Goal: Task Accomplishment & Management: Use online tool/utility

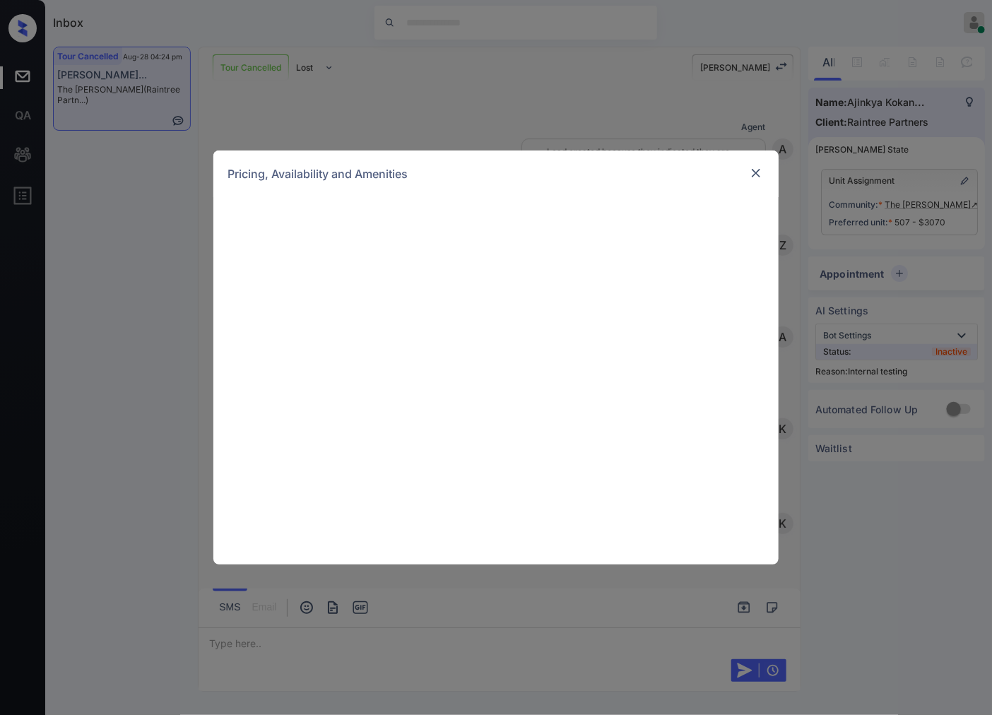
scroll to position [17520, 0]
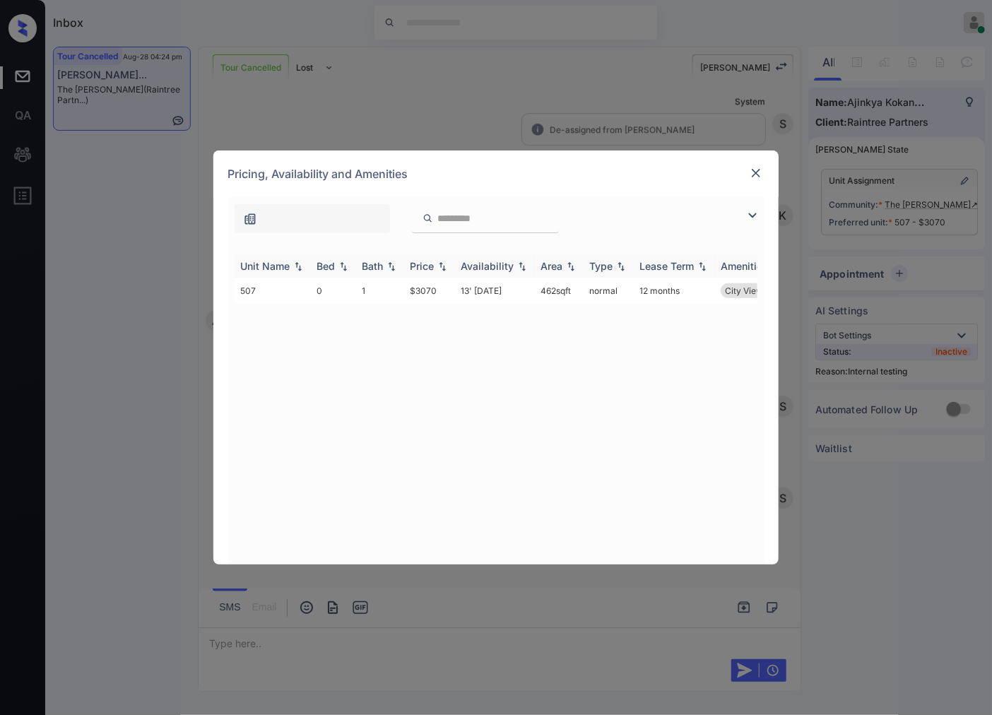
click at [442, 267] on img at bounding box center [442, 266] width 14 height 10
drag, startPoint x: 439, startPoint y: 298, endPoint x: 410, endPoint y: 295, distance: 29.1
click at [410, 295] on td "$3070" at bounding box center [429, 291] width 51 height 26
copy td "$3070"
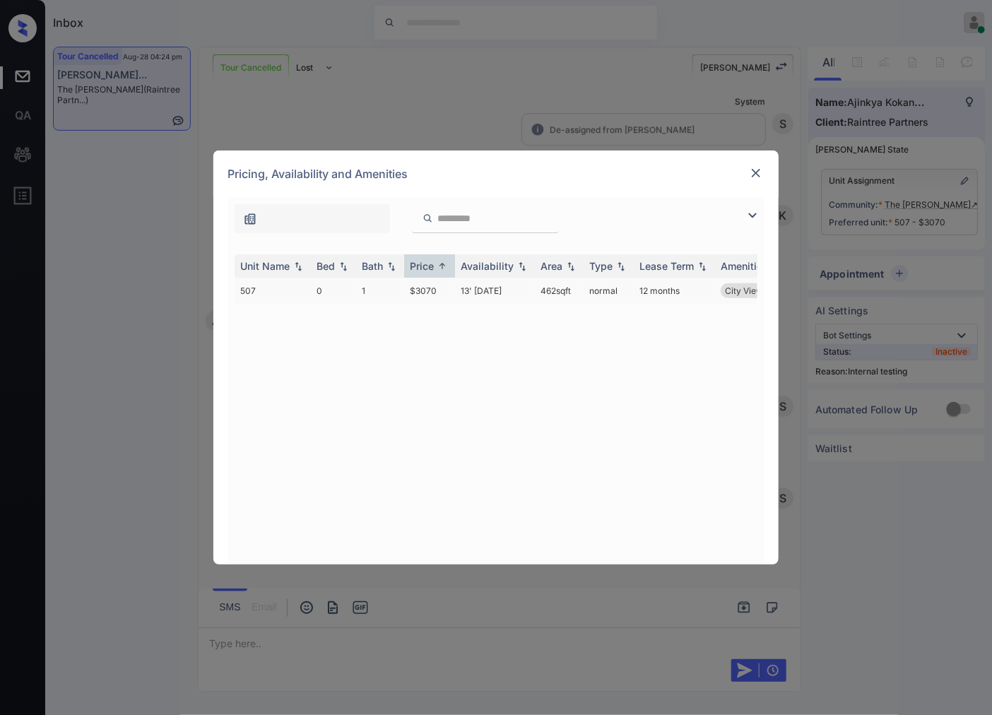
click at [457, 290] on td "13' Sep 25" at bounding box center [495, 291] width 80 height 26
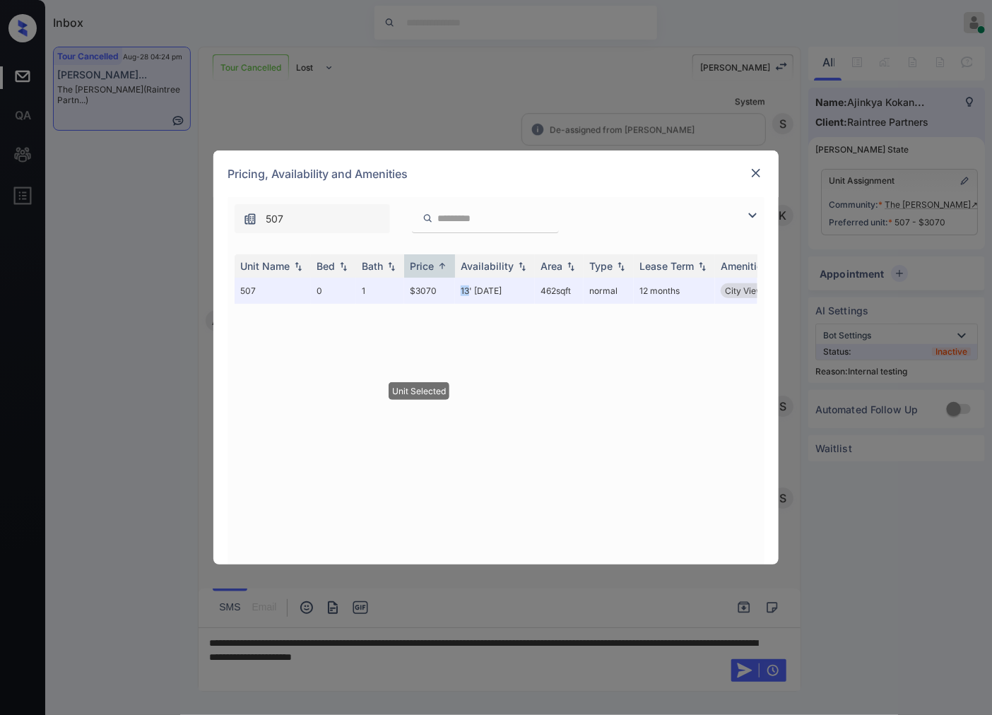
click at [754, 167] on img at bounding box center [756, 173] width 14 height 14
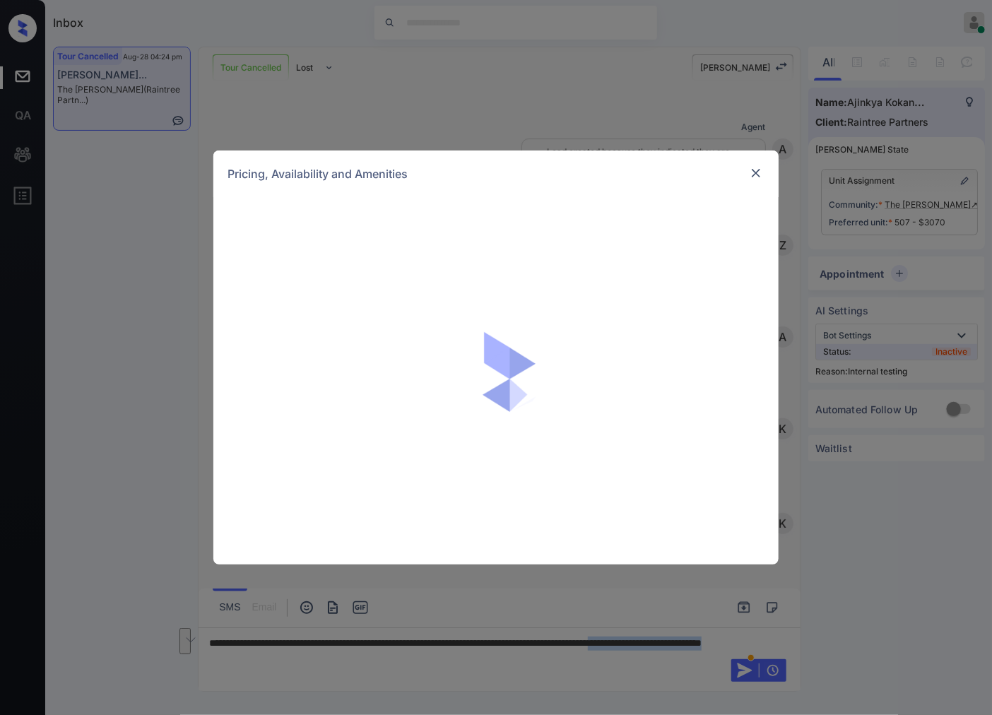
scroll to position [17612, 0]
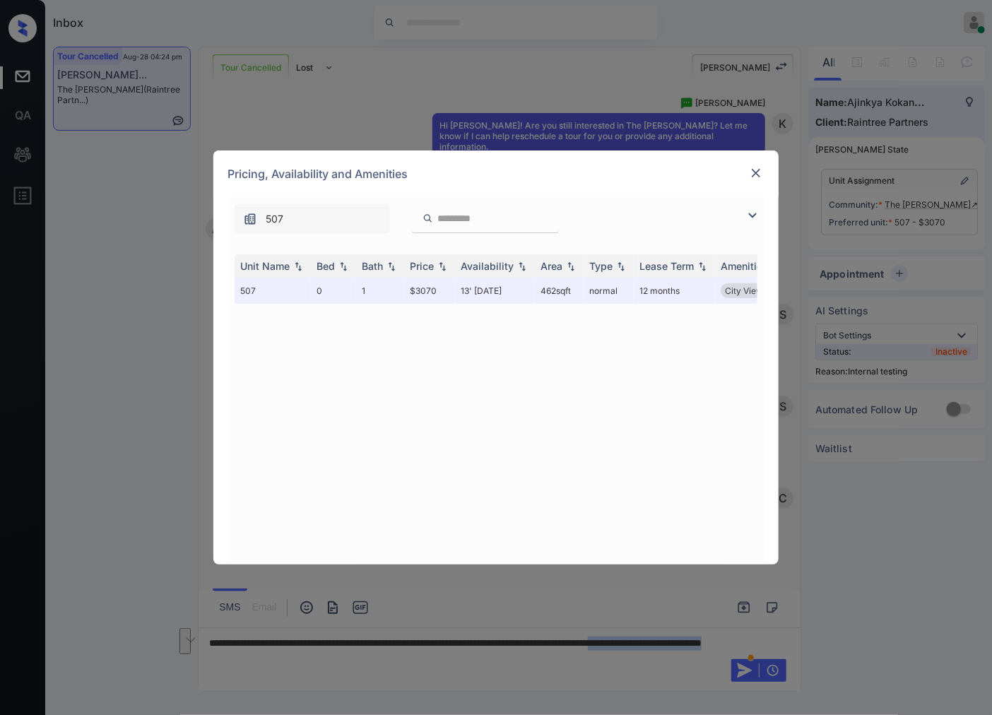
click at [749, 174] on img at bounding box center [756, 173] width 14 height 14
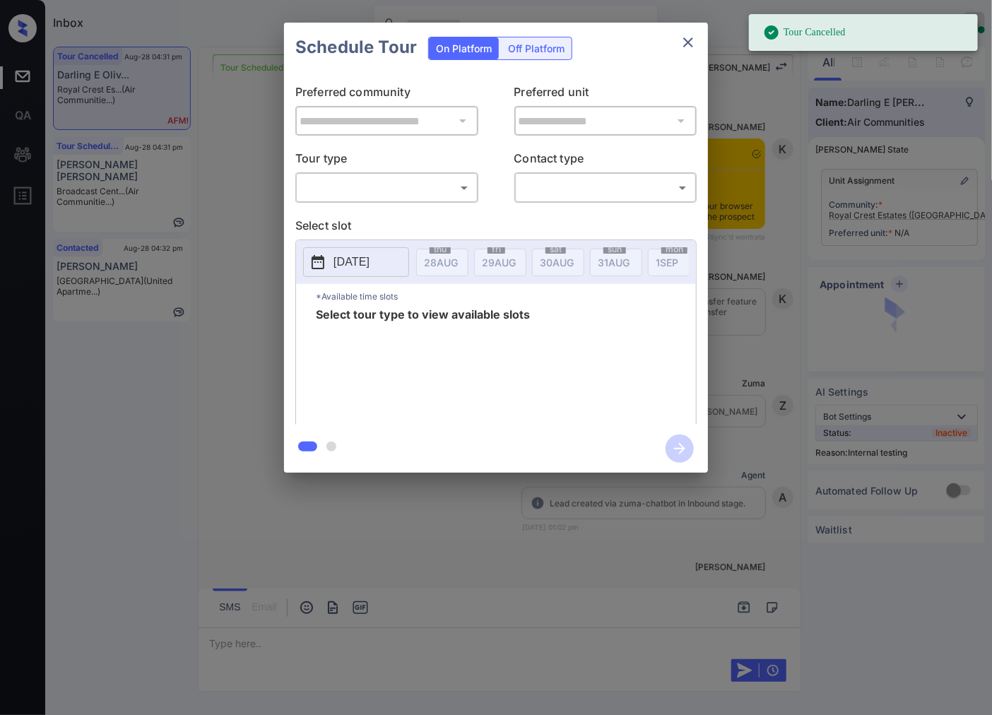
scroll to position [1177, 0]
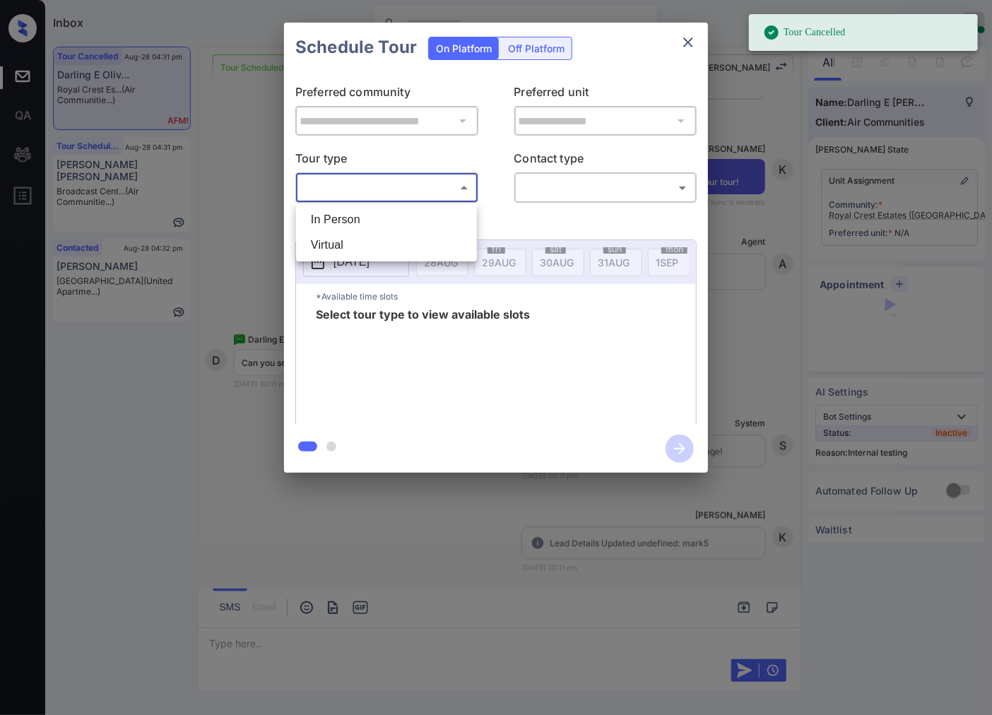
click at [418, 194] on body "Tour Cancelled Inbox Caroline Dacanay Online Set yourself offline Set yourself …" at bounding box center [496, 357] width 992 height 715
click at [421, 218] on li "In Person" at bounding box center [387, 219] width 174 height 25
type input "********"
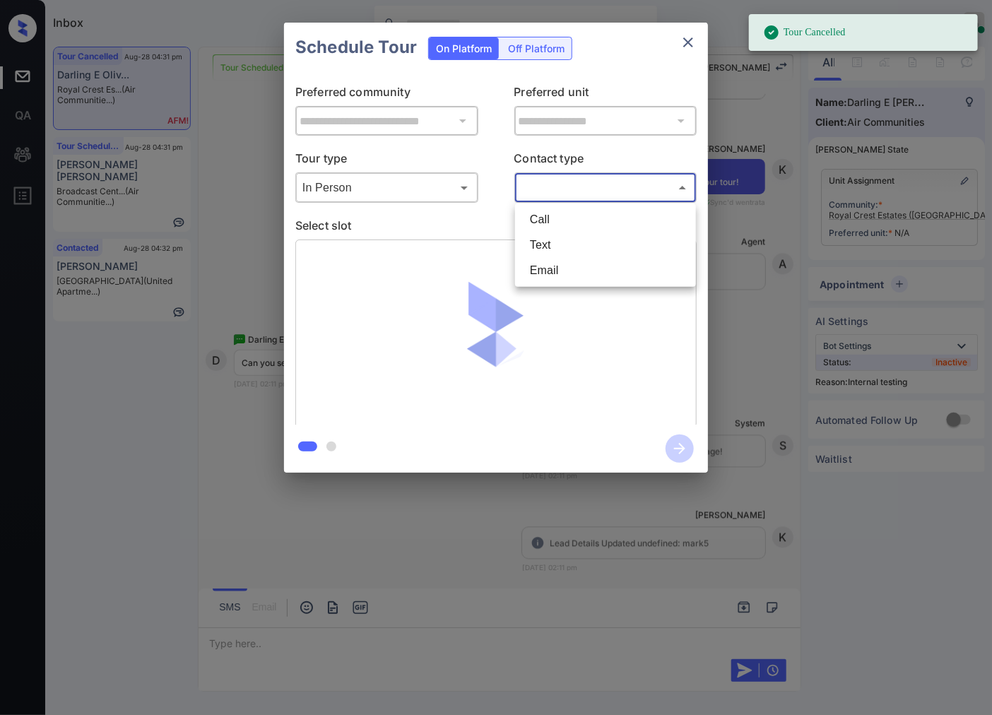
click at [567, 179] on body "Tour Cancelled Inbox Caroline Dacanay Online Set yourself offline Set yourself …" at bounding box center [496, 357] width 992 height 715
click at [567, 249] on li "Text" at bounding box center [606, 244] width 174 height 25
type input "****"
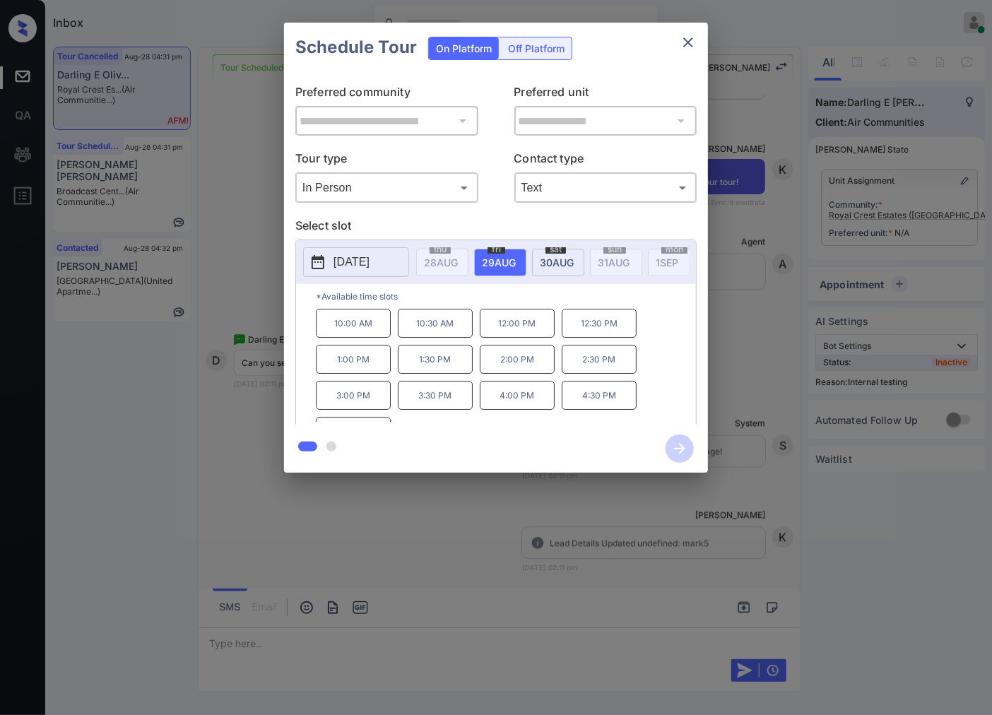
click at [367, 256] on p "2025-08-29" at bounding box center [351, 262] width 36 height 17
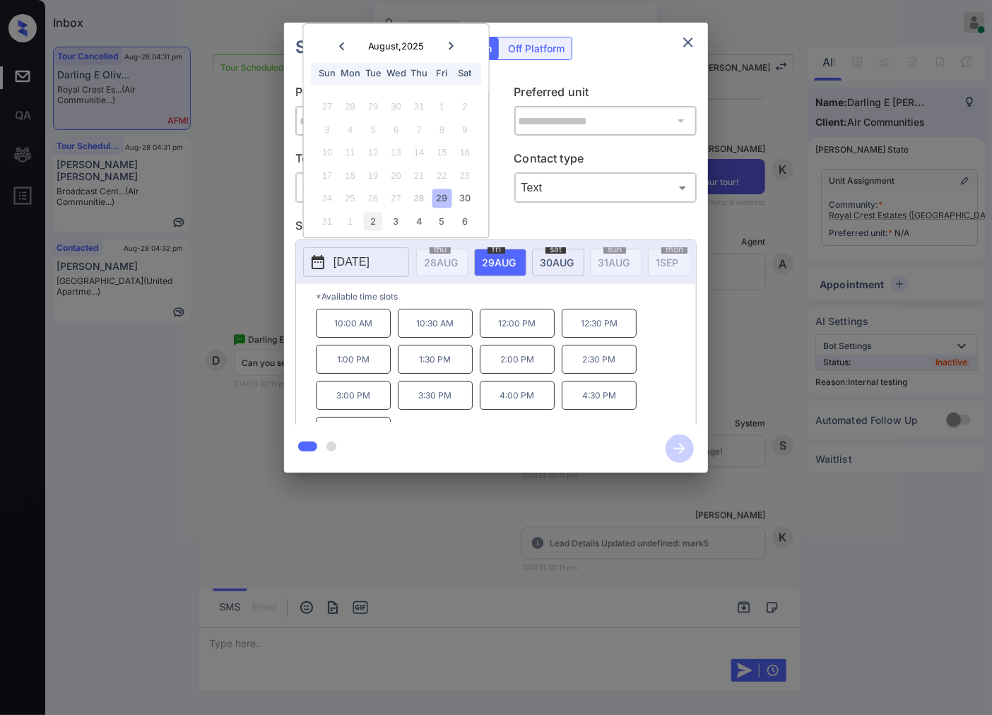
click at [376, 219] on div "2" at bounding box center [373, 221] width 19 height 19
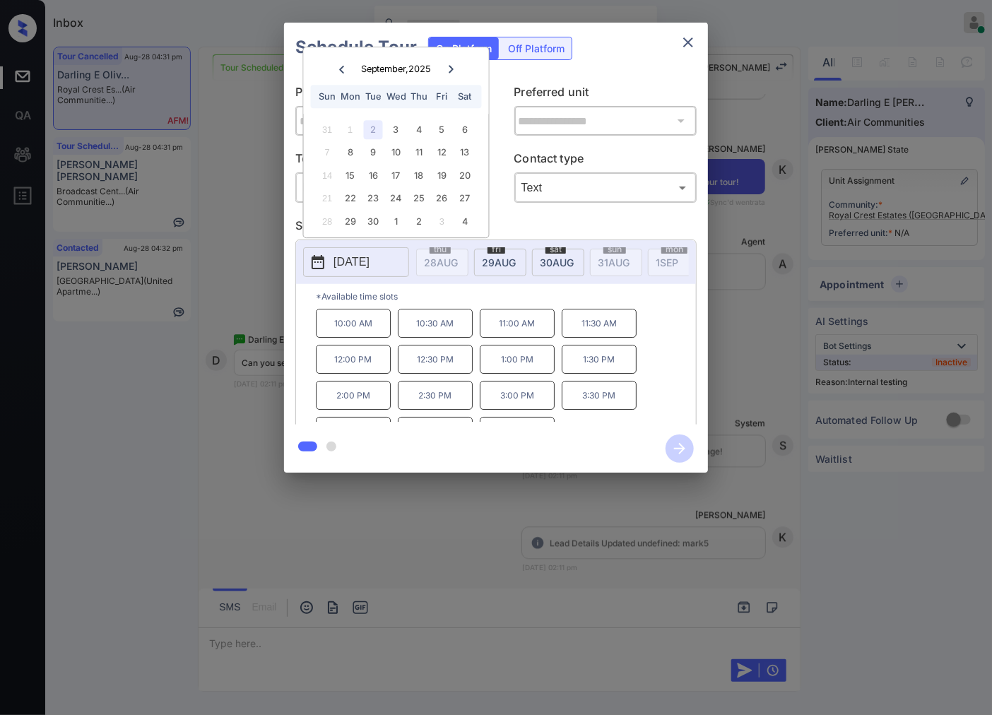
scroll to position [24, 0]
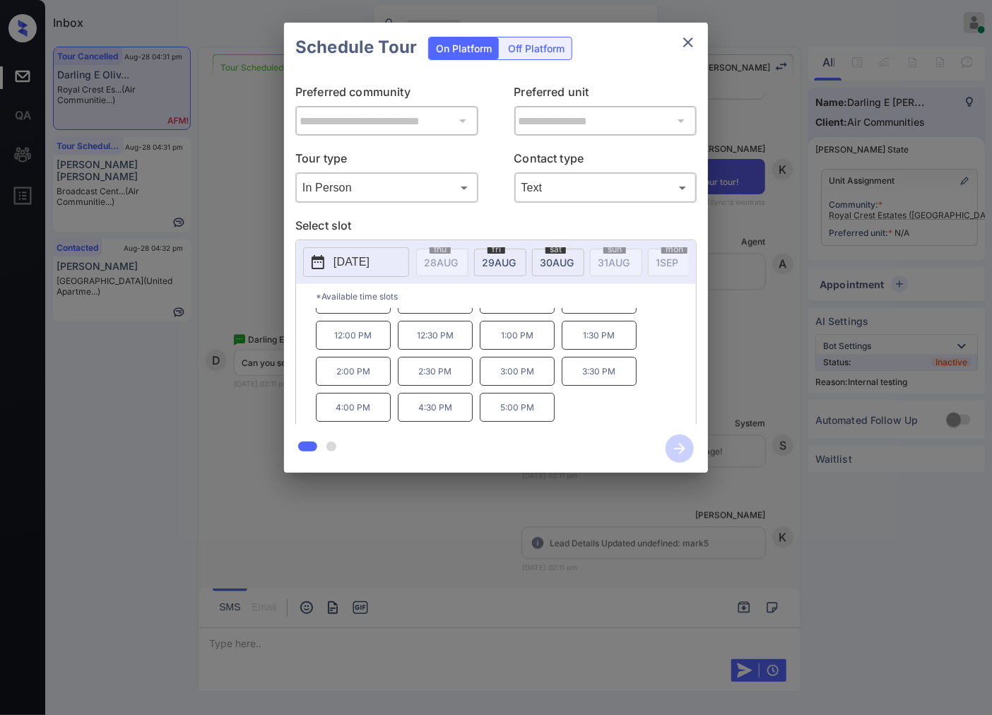
click at [300, 532] on div at bounding box center [496, 357] width 992 height 715
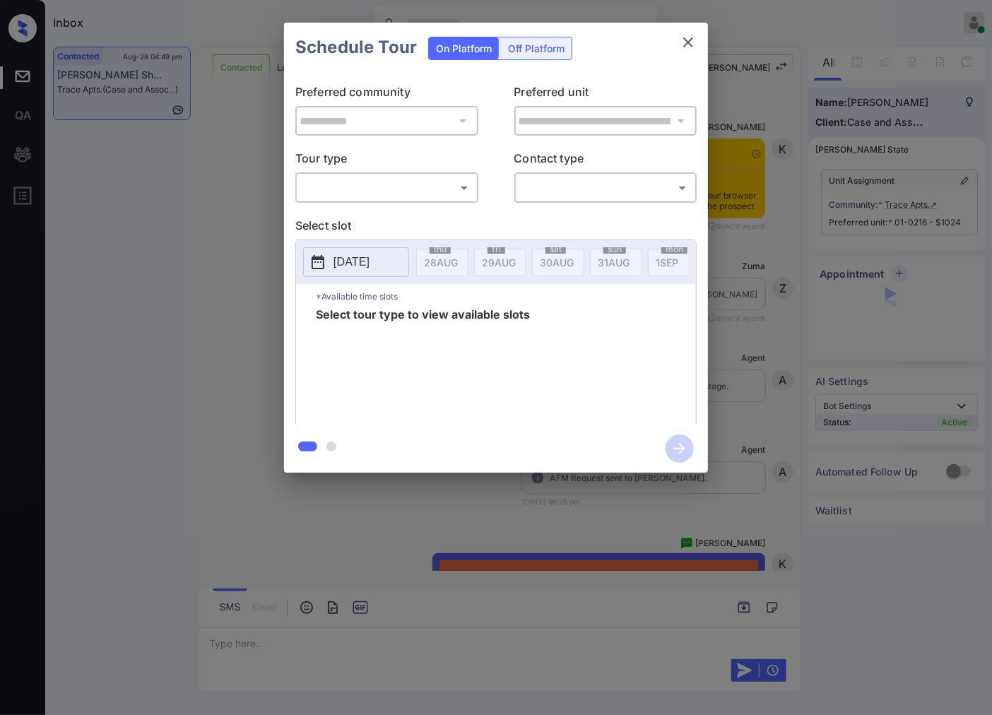
scroll to position [3573, 0]
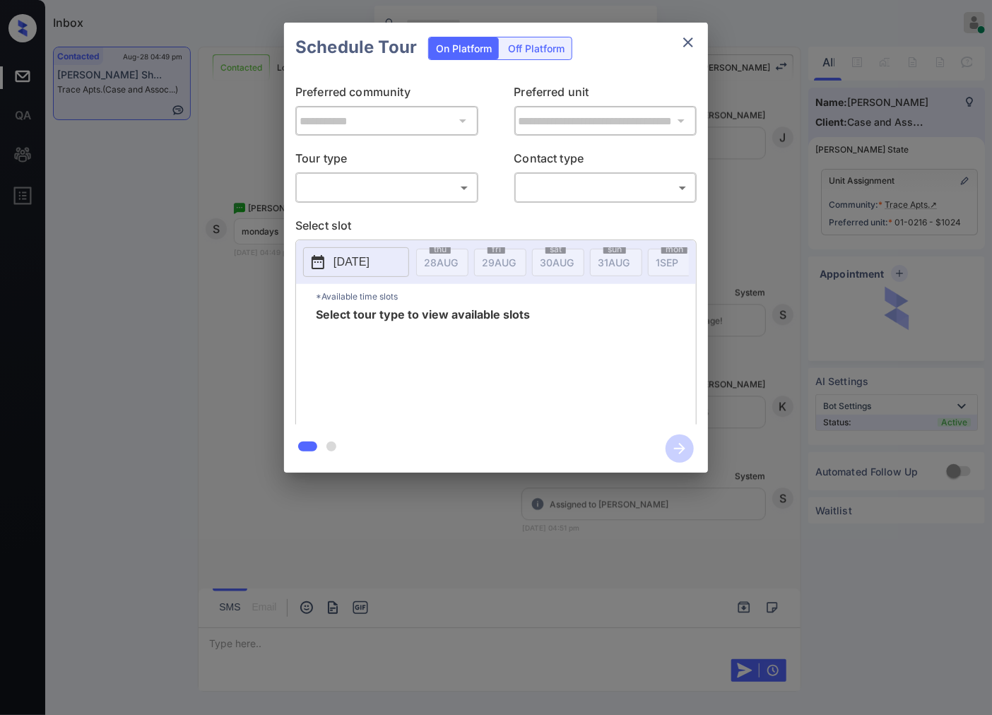
click at [439, 186] on body "Inbox [PERSON_NAME] Online Set yourself offline Set yourself on break Profile S…" at bounding box center [496, 357] width 992 height 715
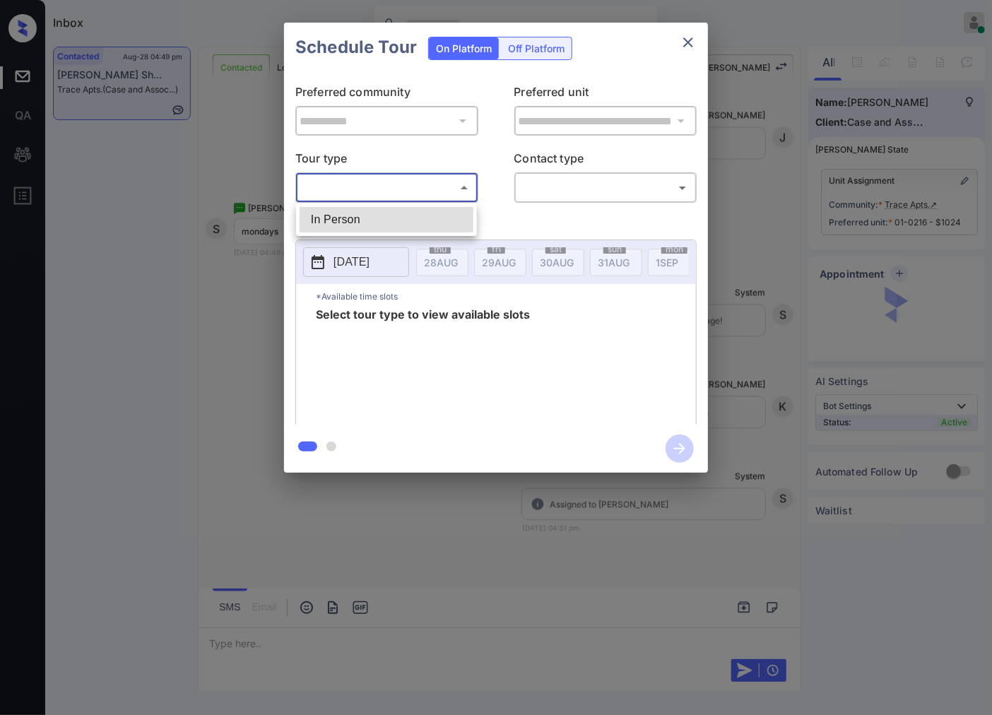
click at [429, 223] on li "In Person" at bounding box center [387, 219] width 174 height 25
type input "********"
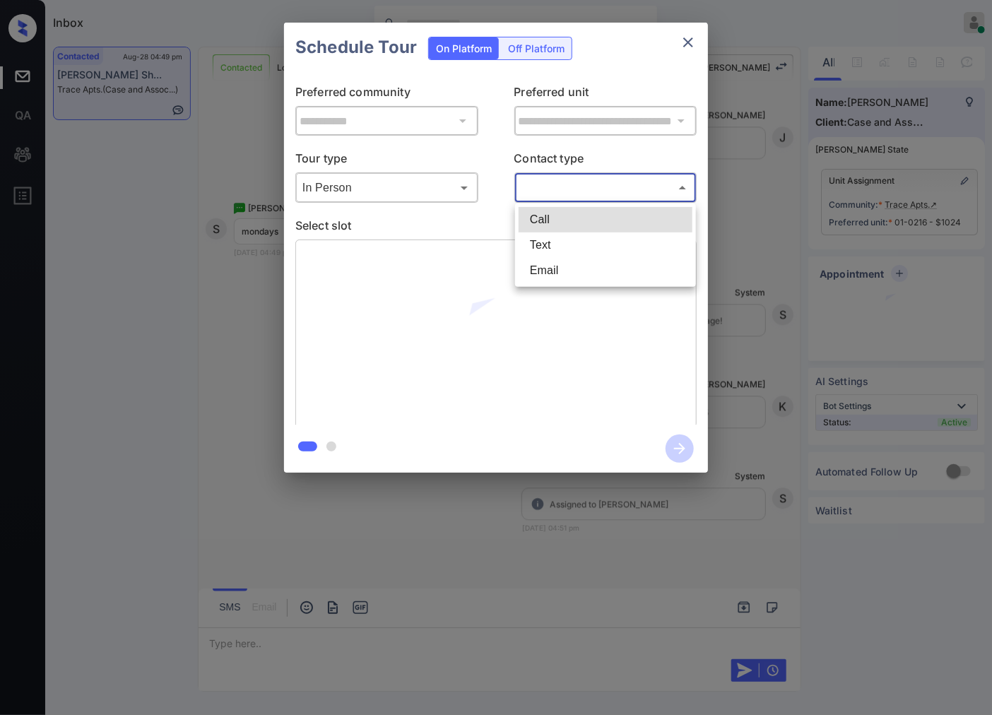
click at [559, 194] on body "Inbox [PERSON_NAME] Online Set yourself offline Set yourself on break Profile S…" at bounding box center [496, 357] width 992 height 715
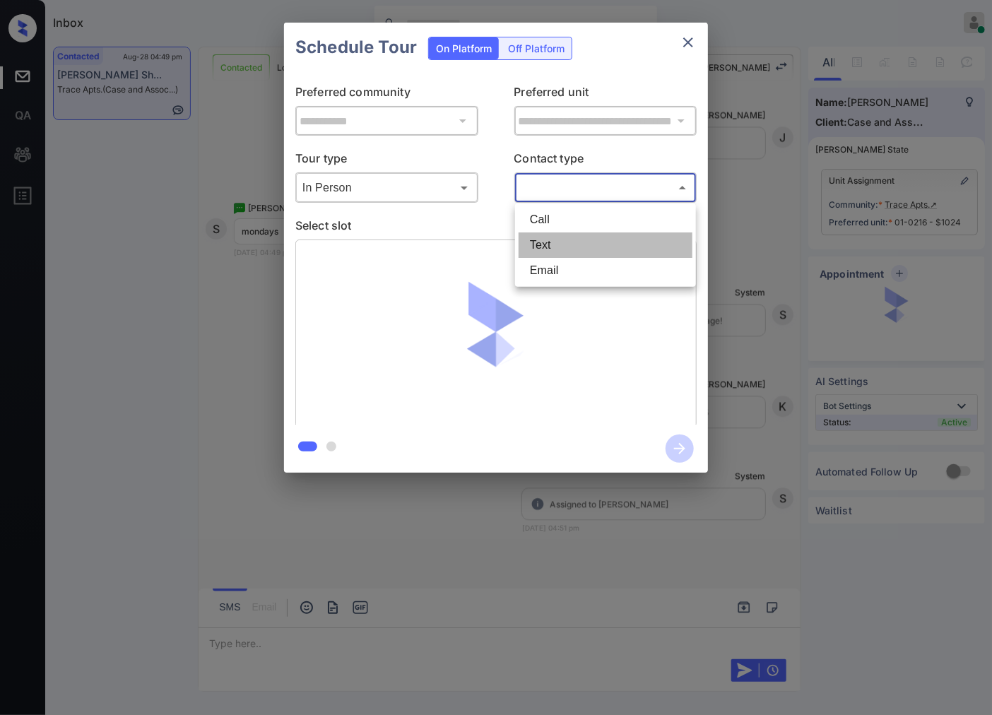
click at [555, 249] on li "Text" at bounding box center [606, 244] width 174 height 25
type input "****"
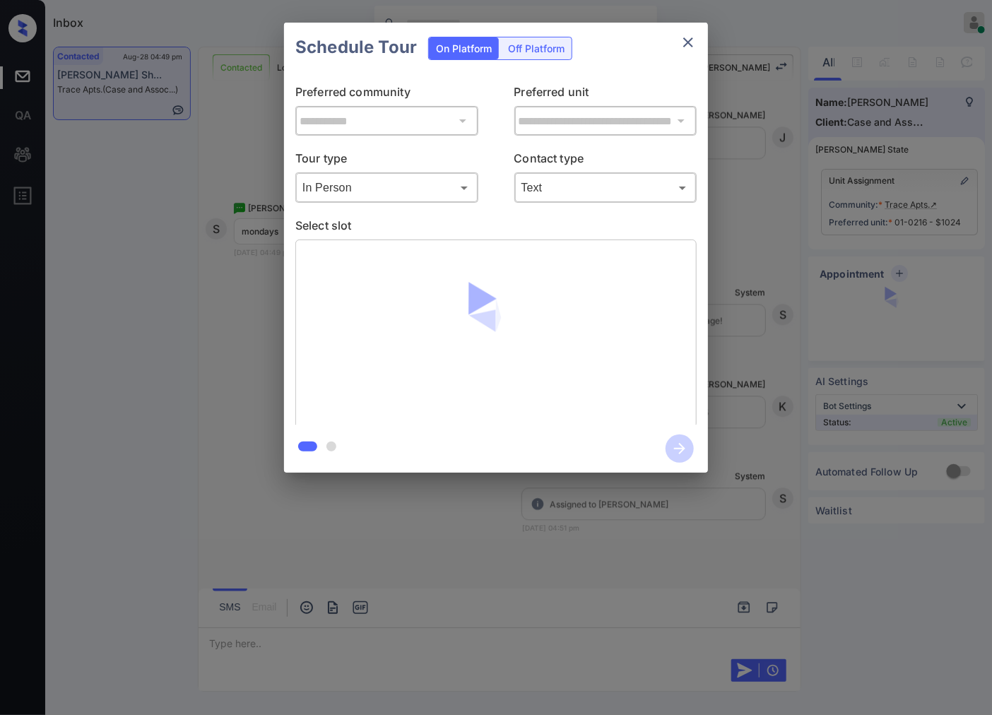
click at [766, 200] on div "**********" at bounding box center [496, 247] width 992 height 495
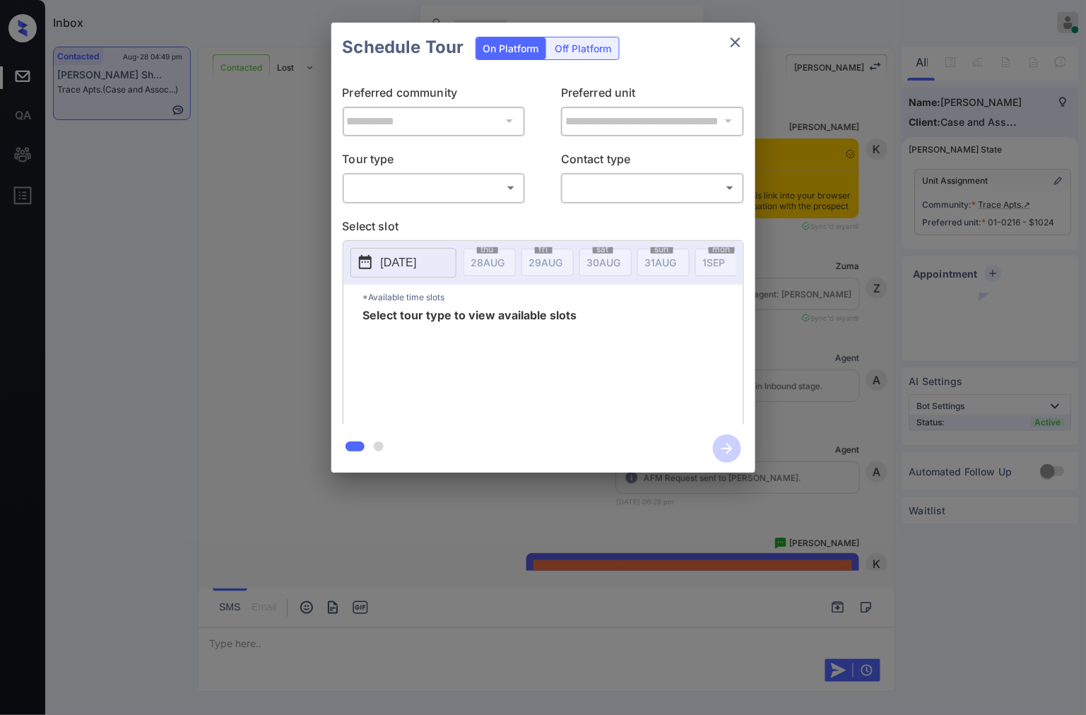
scroll to position [3573, 0]
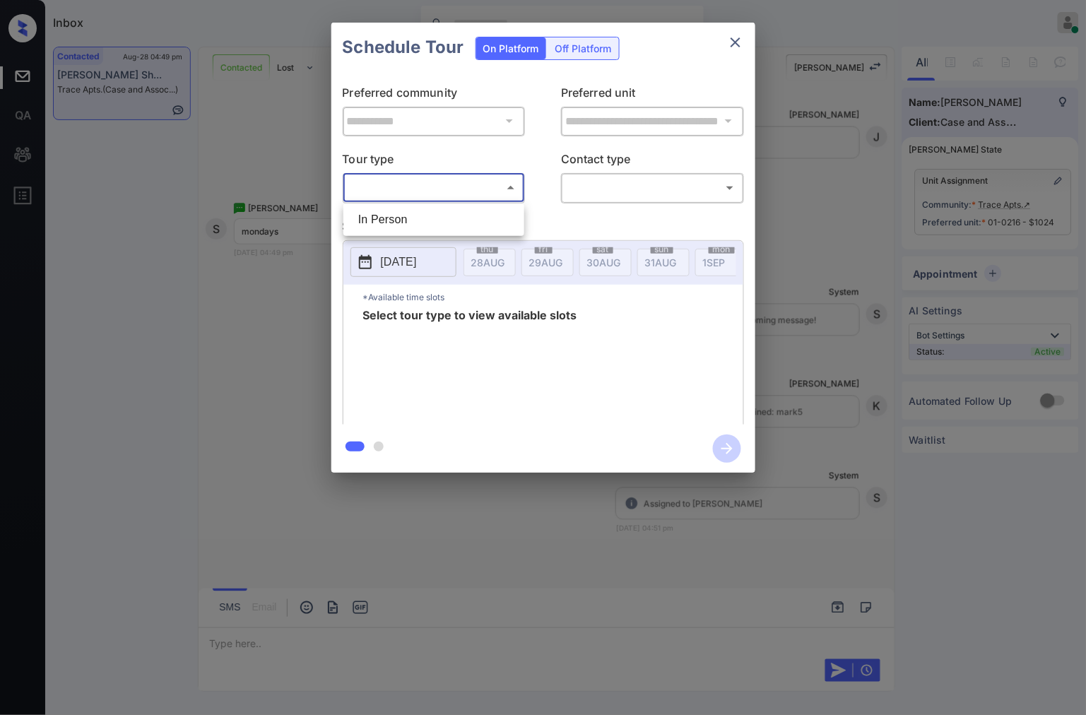
click at [442, 193] on body "Inbox [PERSON_NAME] Online Set yourself offline Set yourself on break Profile S…" at bounding box center [543, 357] width 1086 height 715
click at [427, 223] on li "In Person" at bounding box center [434, 219] width 174 height 25
type input "********"
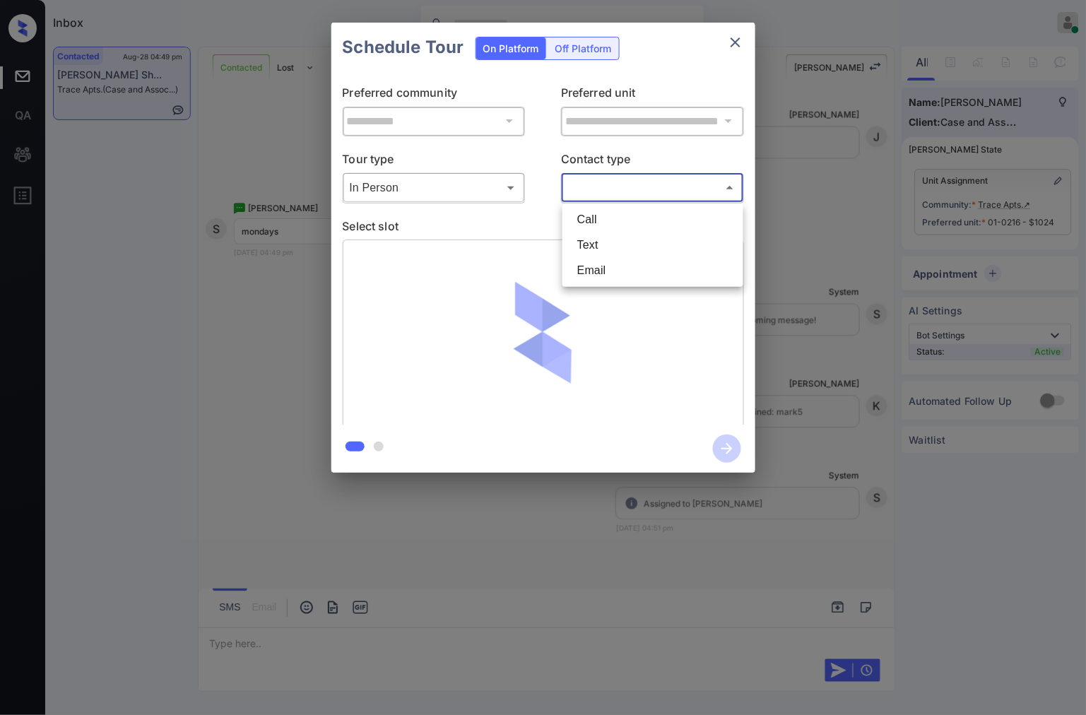
click at [605, 192] on body "Inbox [PERSON_NAME] Online Set yourself offline Set yourself on break Profile S…" at bounding box center [543, 357] width 1086 height 715
click at [591, 239] on li "Text" at bounding box center [653, 244] width 174 height 25
type input "****"
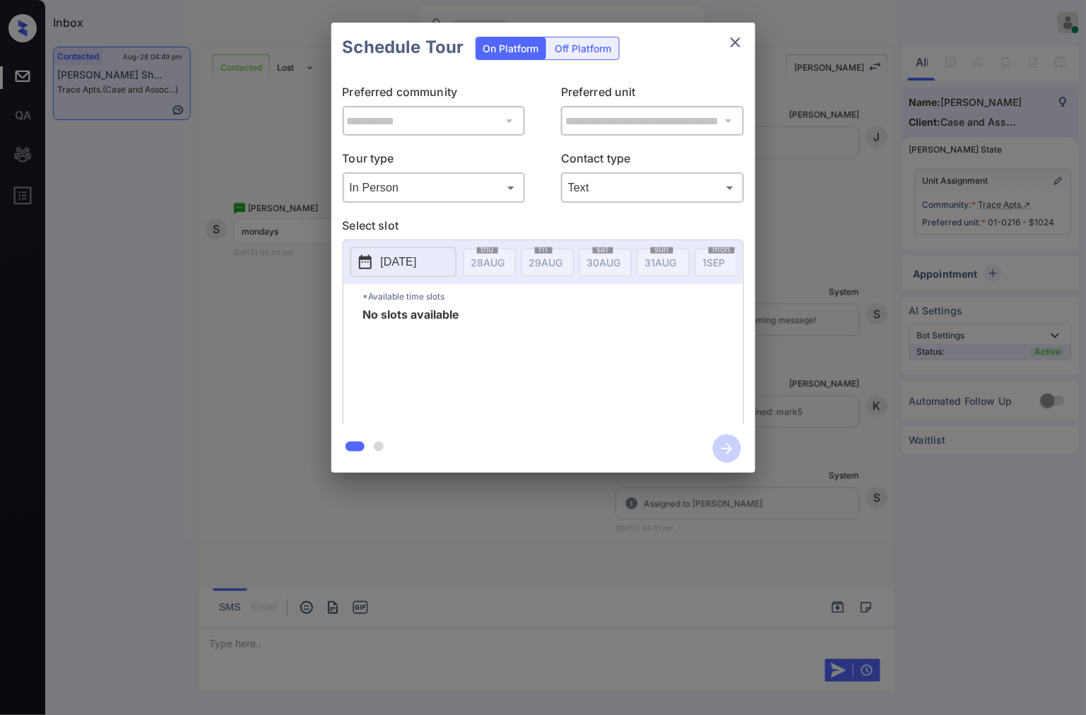
drag, startPoint x: 587, startPoint y: 239, endPoint x: 547, endPoint y: 213, distance: 47.6
click at [547, 213] on div "**********" at bounding box center [543, 248] width 424 height 352
click at [446, 267] on button "[DATE]" at bounding box center [403, 262] width 106 height 30
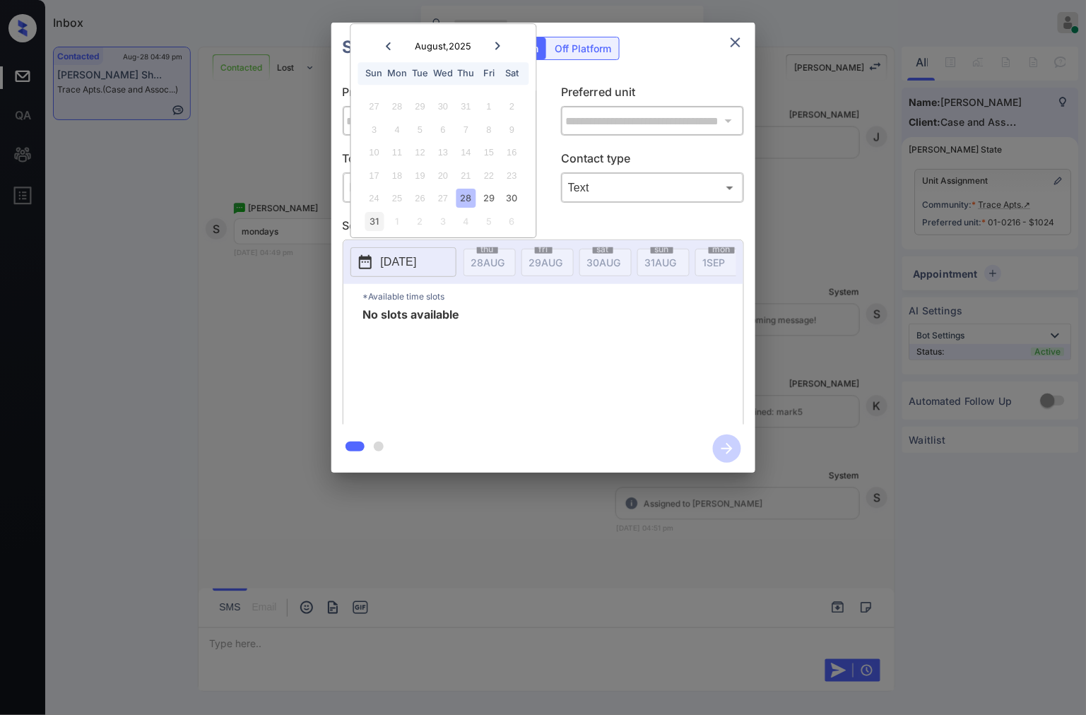
click at [372, 222] on div "31" at bounding box center [374, 221] width 19 height 19
click at [498, 44] on icon at bounding box center [497, 46] width 5 height 8
click at [841, 233] on div "**********" at bounding box center [543, 247] width 1086 height 495
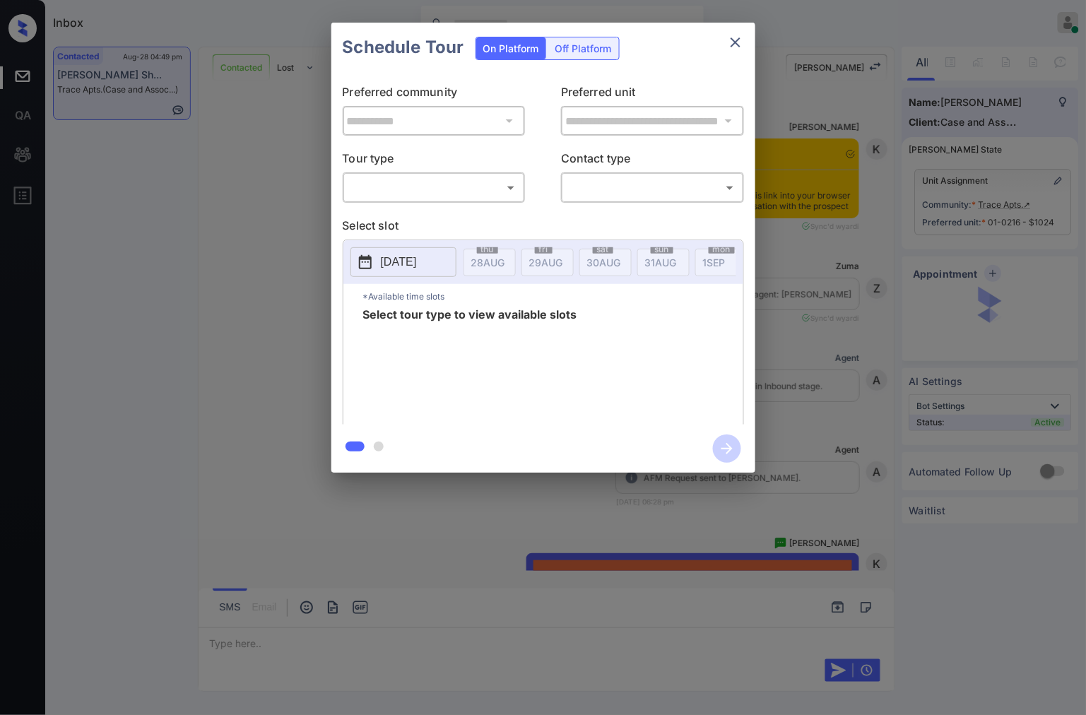
scroll to position [3573, 0]
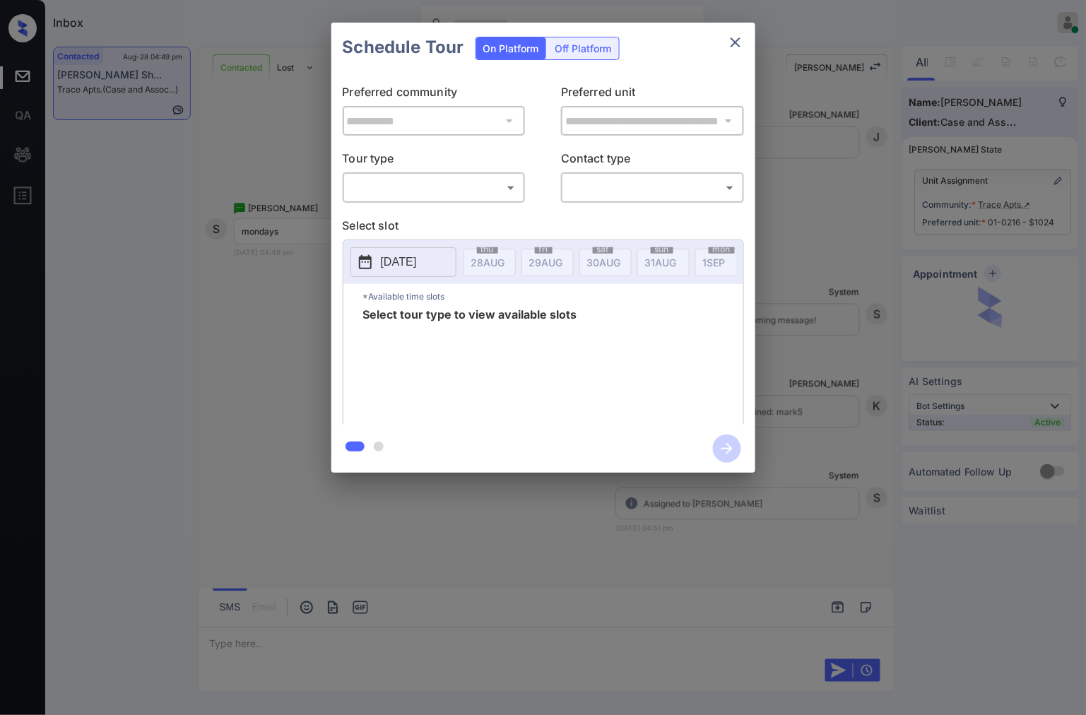
click at [379, 191] on body "Inbox Caroline Dacanay Online Set yourself offline Set yourself on break Profil…" at bounding box center [543, 357] width 1086 height 715
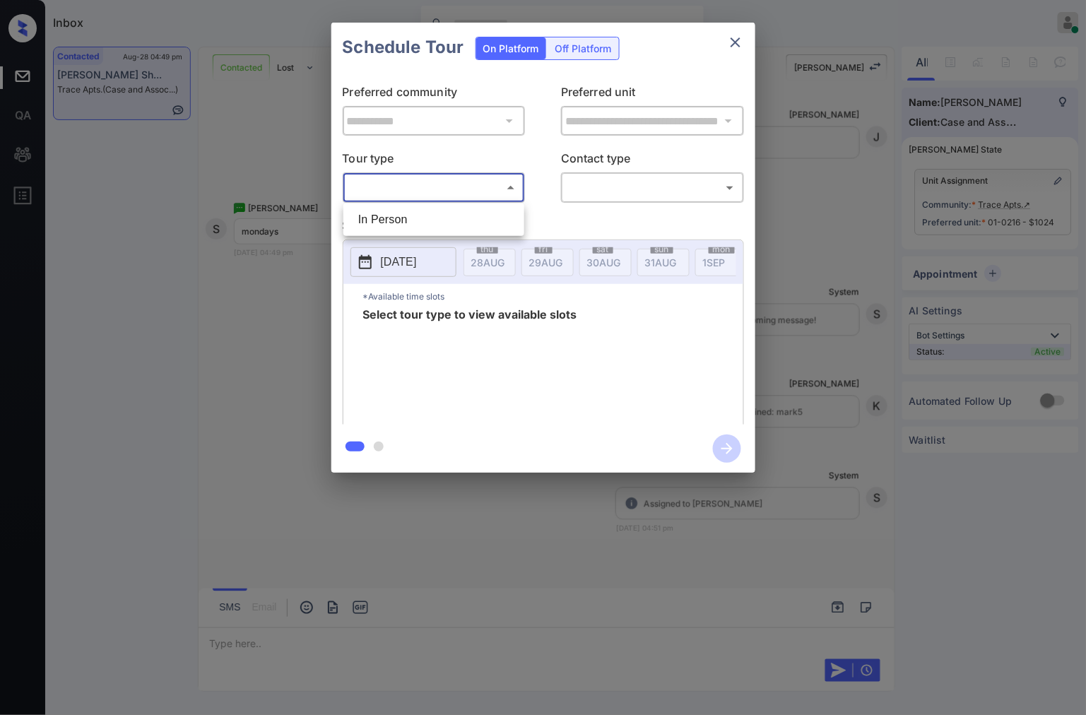
click at [742, 43] on div at bounding box center [543, 357] width 1086 height 715
click at [730, 43] on icon "close" at bounding box center [735, 42] width 17 height 17
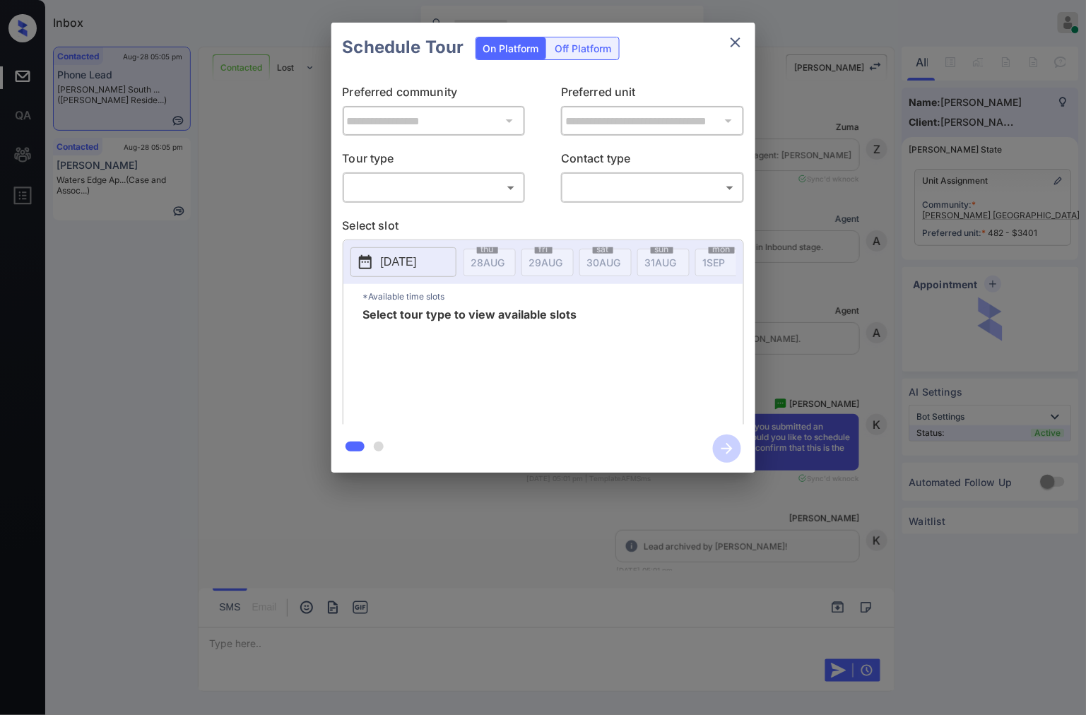
scroll to position [1272, 0]
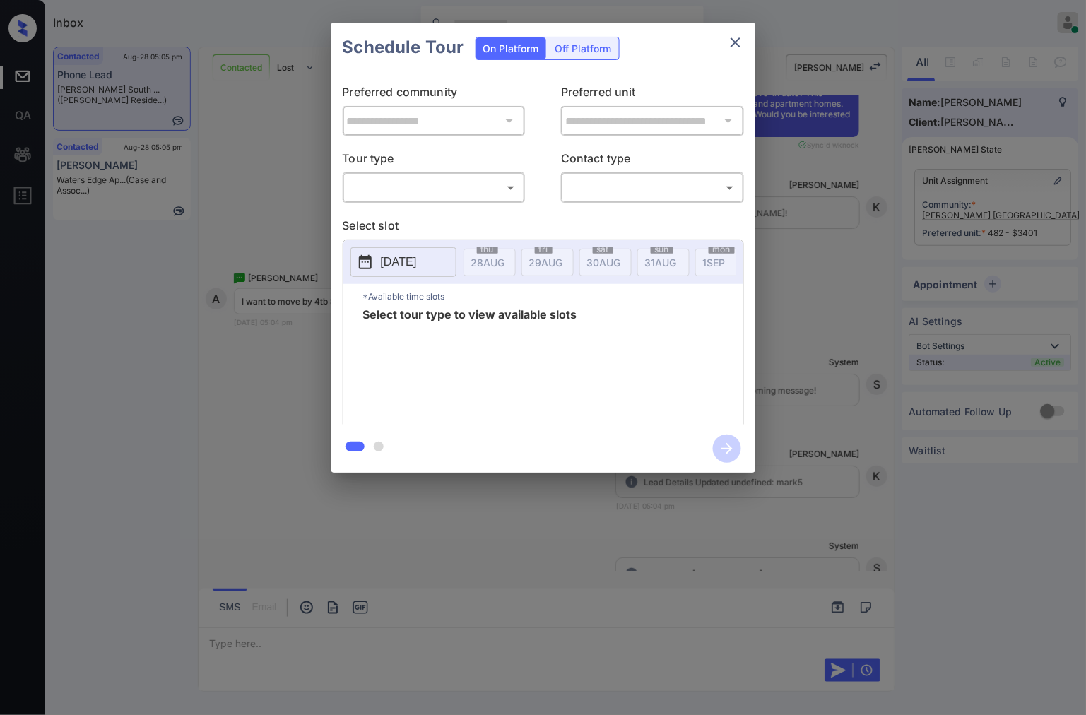
click at [463, 170] on p "Tour type" at bounding box center [434, 161] width 183 height 23
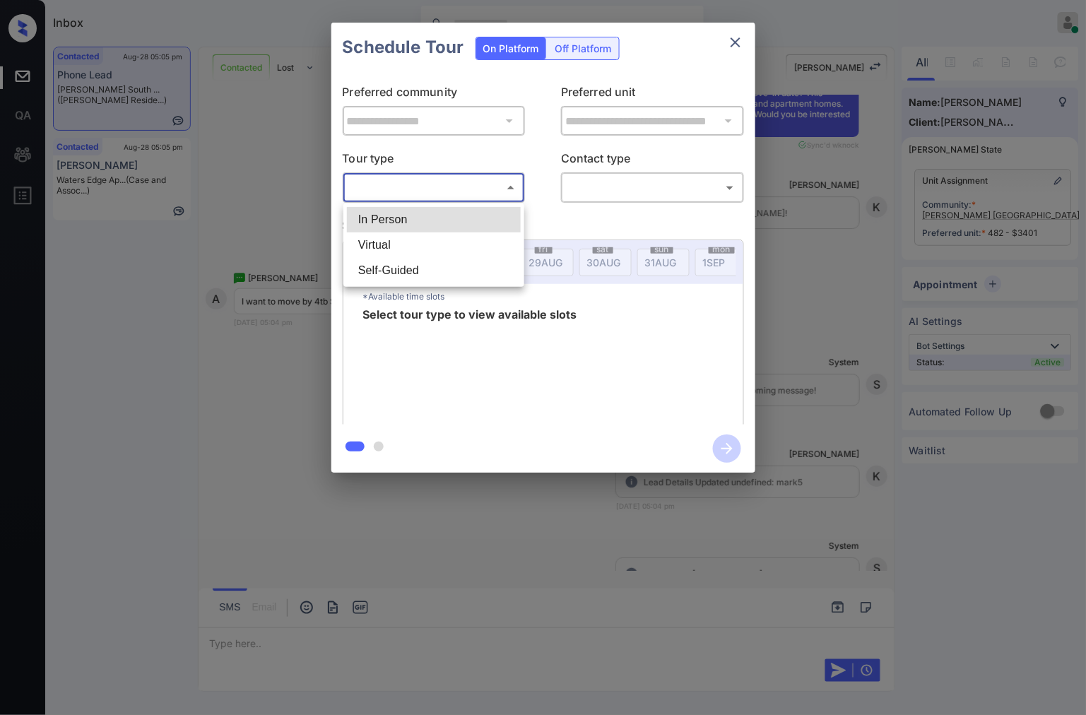
click at [465, 184] on body "Inbox [PERSON_NAME] Online Set yourself offline Set yourself on break Profile S…" at bounding box center [543, 357] width 1086 height 715
click at [478, 227] on li "In Person" at bounding box center [434, 219] width 174 height 25
type input "********"
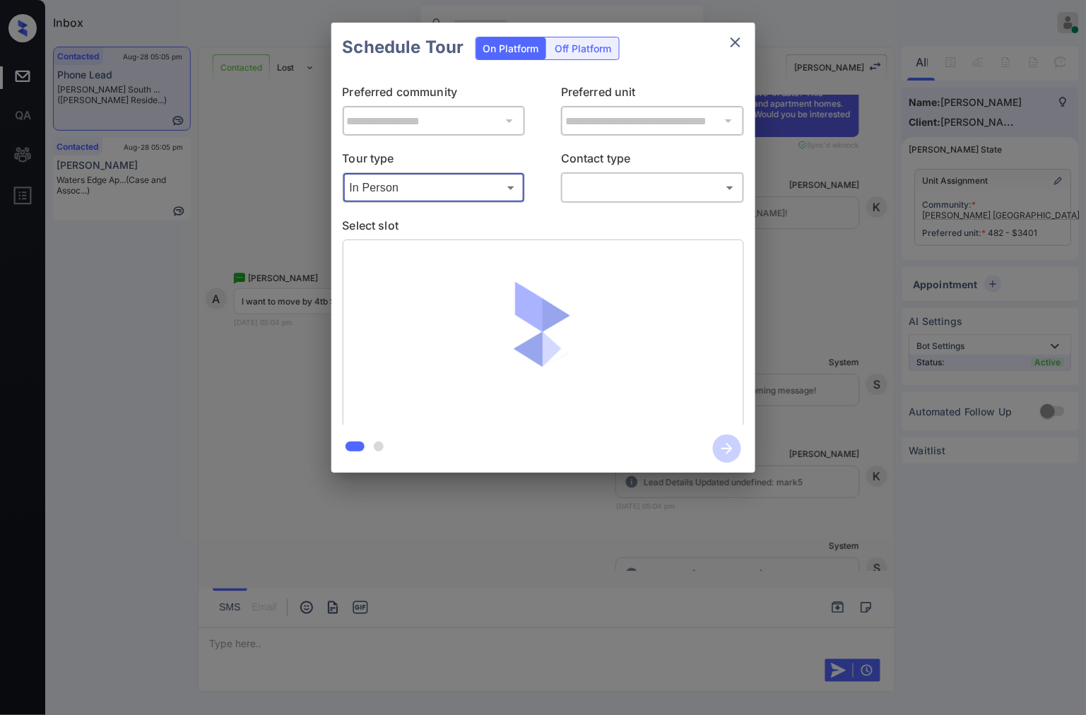
click at [612, 185] on body "Inbox [PERSON_NAME] Online Set yourself offline Set yourself on break Profile S…" at bounding box center [543, 357] width 1086 height 715
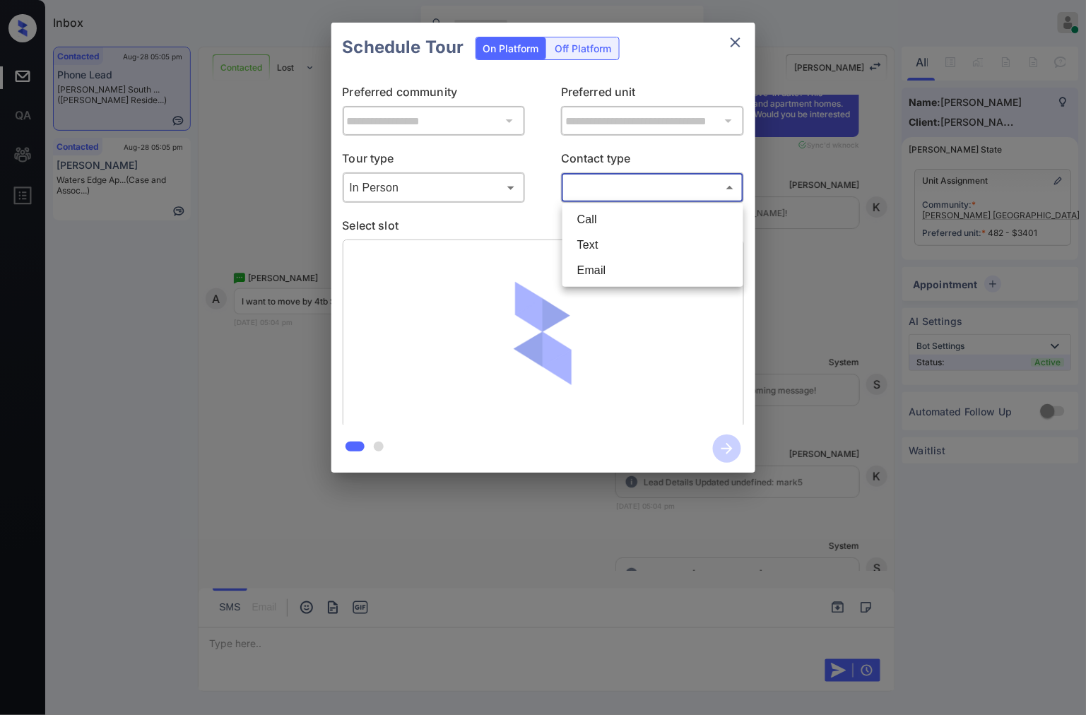
drag, startPoint x: 632, startPoint y: 259, endPoint x: 632, endPoint y: 237, distance: 21.2
click at [632, 237] on ul "Call Text Email" at bounding box center [652, 244] width 181 height 83
click at [632, 237] on li "Text" at bounding box center [653, 244] width 174 height 25
type input "****"
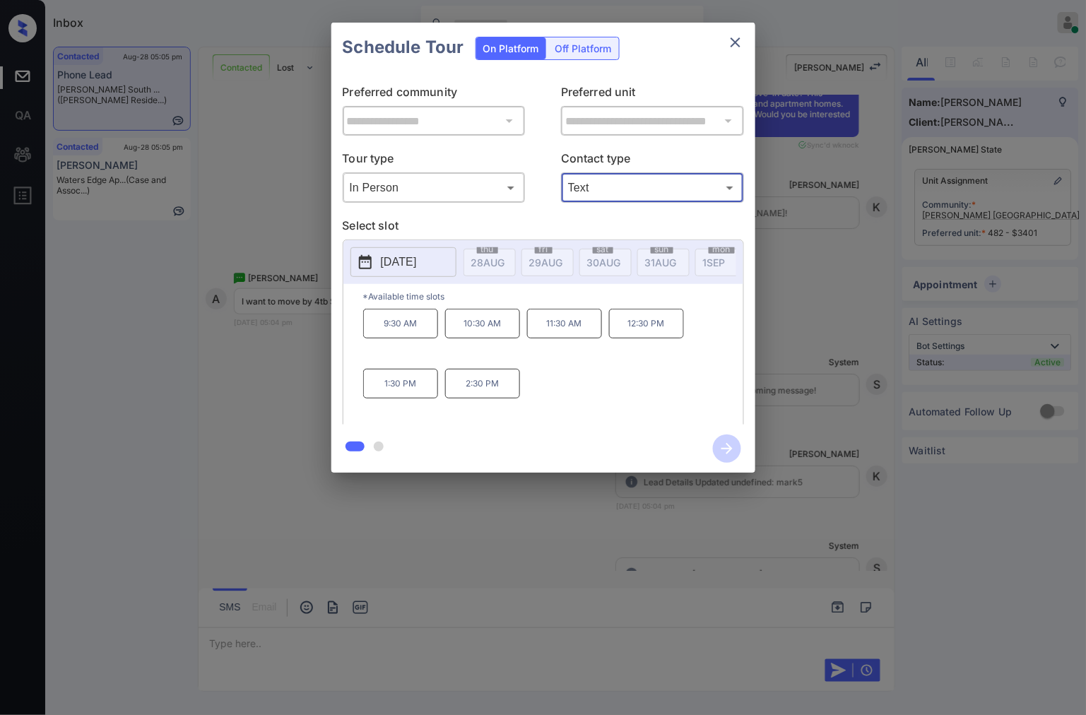
click at [451, 266] on button "[DATE]" at bounding box center [403, 262] width 106 height 30
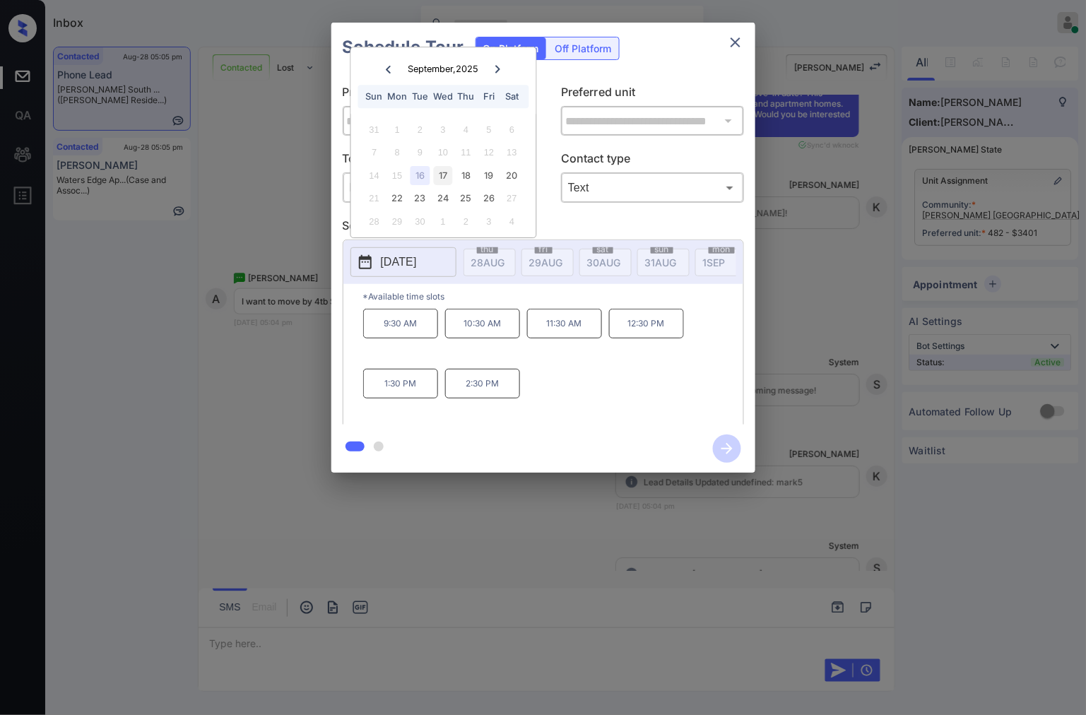
click at [442, 180] on div "17" at bounding box center [443, 175] width 19 height 19
click at [425, 179] on div "16" at bounding box center [419, 175] width 19 height 19
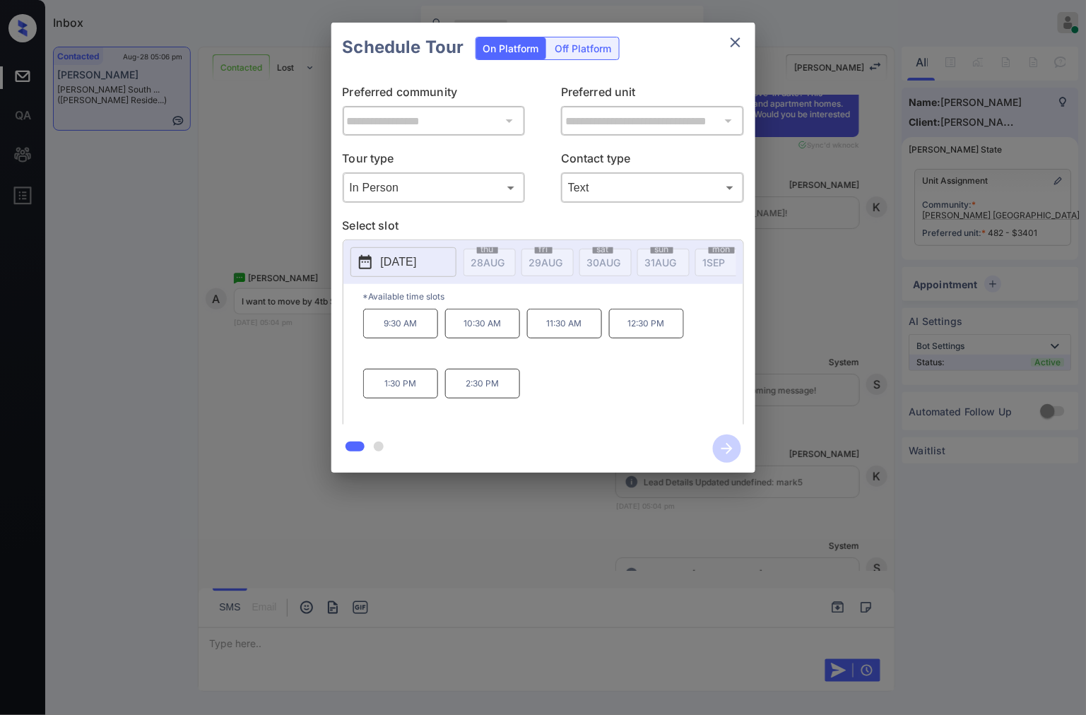
click at [413, 521] on div at bounding box center [543, 357] width 1086 height 715
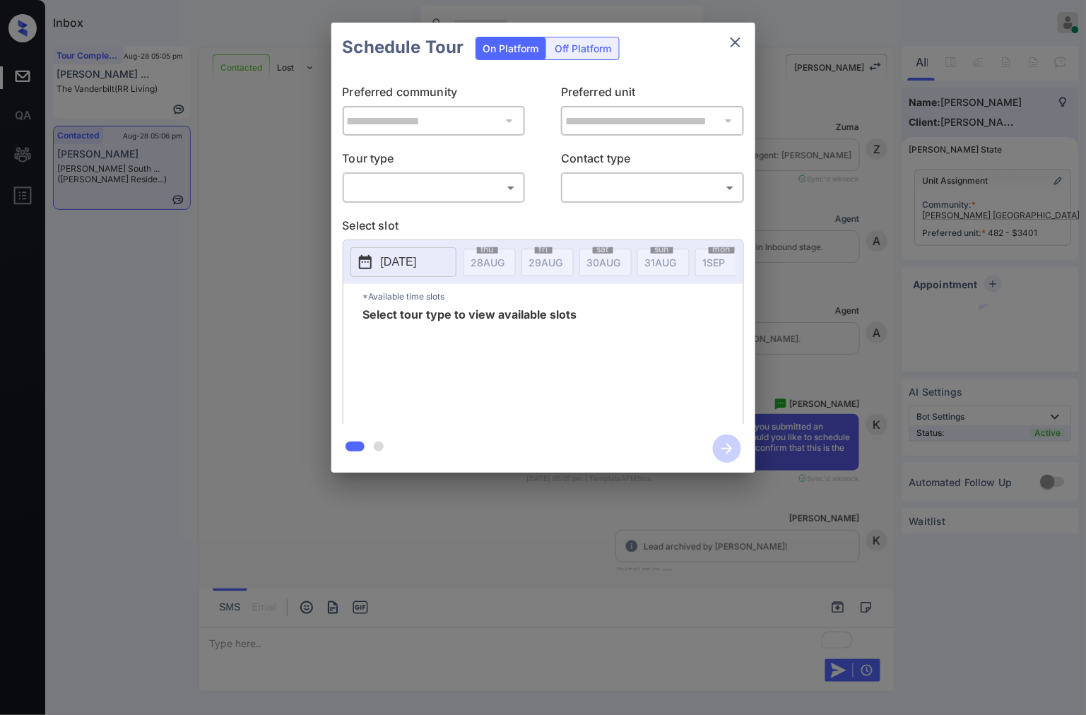
scroll to position [2683, 0]
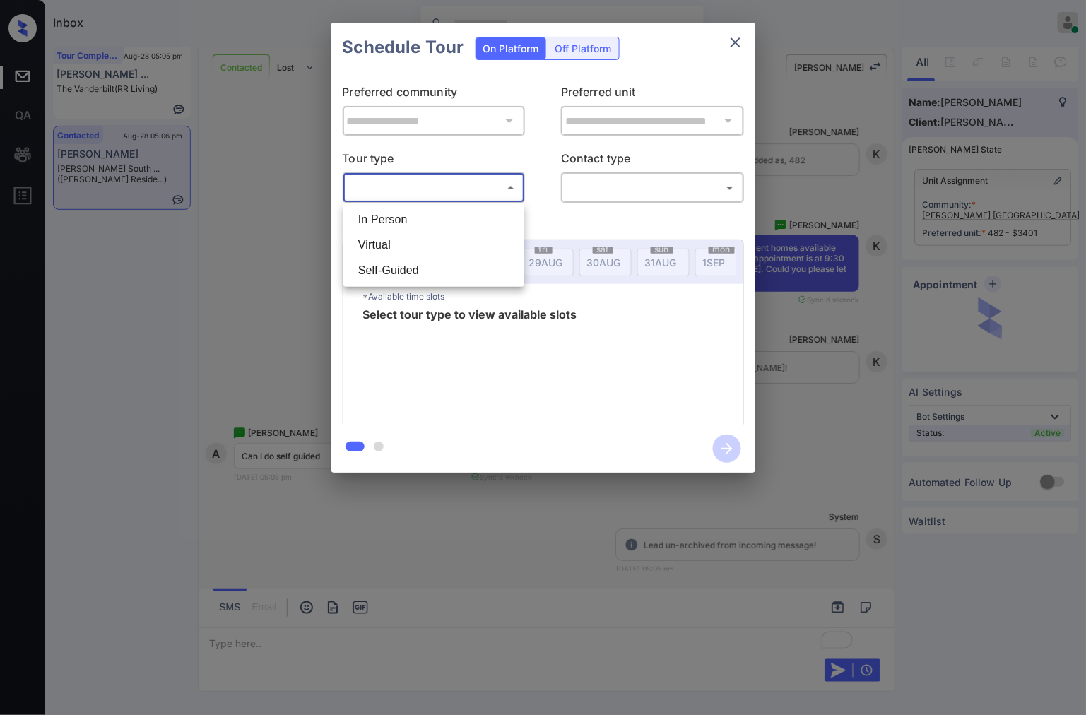
click at [454, 196] on body "Inbox Caroline Dacanay Online Set yourself offline Set yourself on break Profil…" at bounding box center [543, 357] width 1086 height 715
click at [454, 216] on li "In Person" at bounding box center [434, 219] width 174 height 25
type input "********"
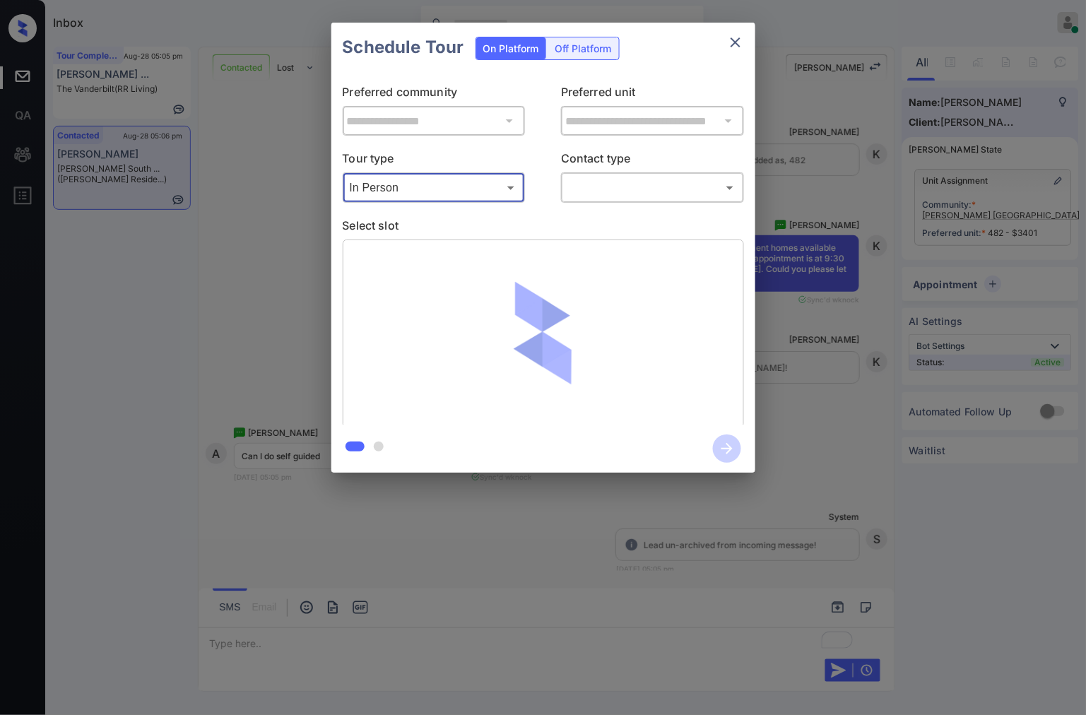
click at [578, 196] on body "Inbox Caroline Dacanay Online Set yourself offline Set yourself on break Profil…" at bounding box center [543, 357] width 1086 height 715
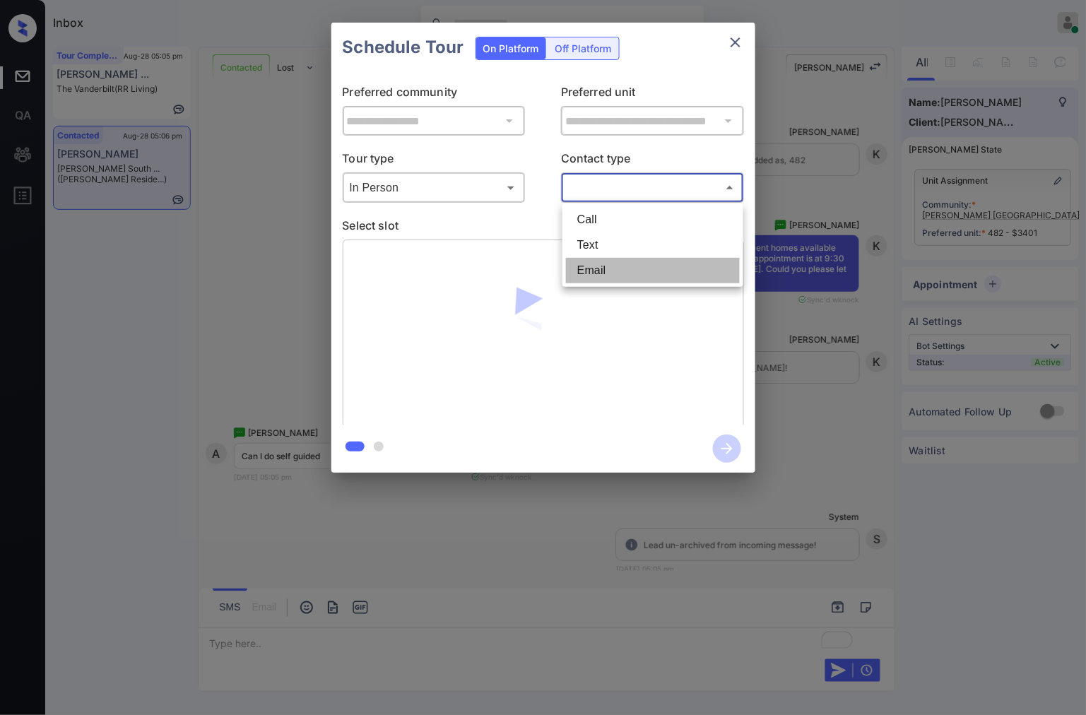
drag, startPoint x: 615, startPoint y: 261, endPoint x: 620, endPoint y: 247, distance: 14.8
click at [620, 247] on ul "Call Text Email" at bounding box center [652, 244] width 181 height 83
click at [620, 247] on li "Text" at bounding box center [653, 244] width 174 height 25
type input "****"
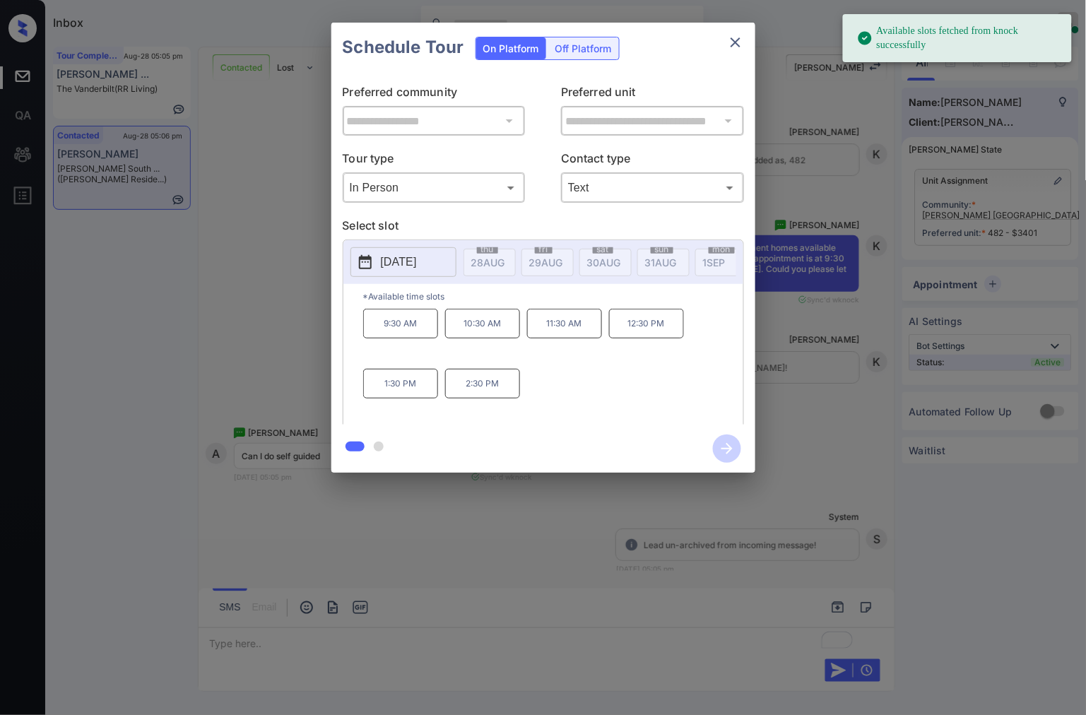
click at [394, 268] on p "2025-09-16" at bounding box center [399, 262] width 36 height 17
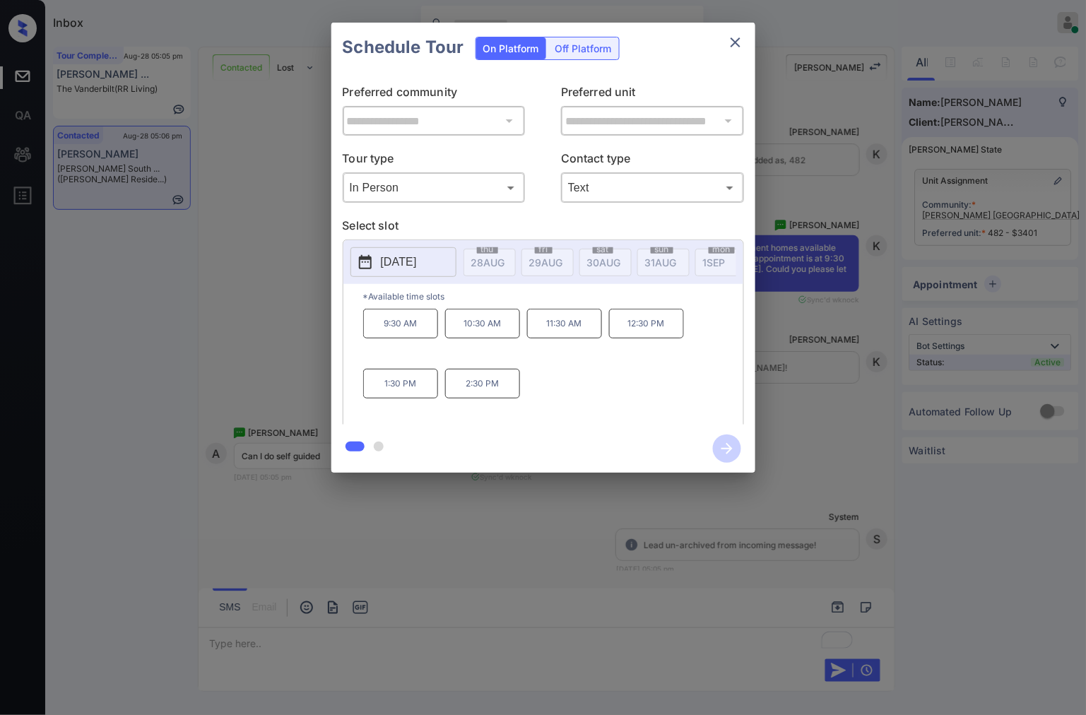
click at [284, 239] on div "**********" at bounding box center [543, 247] width 1086 height 495
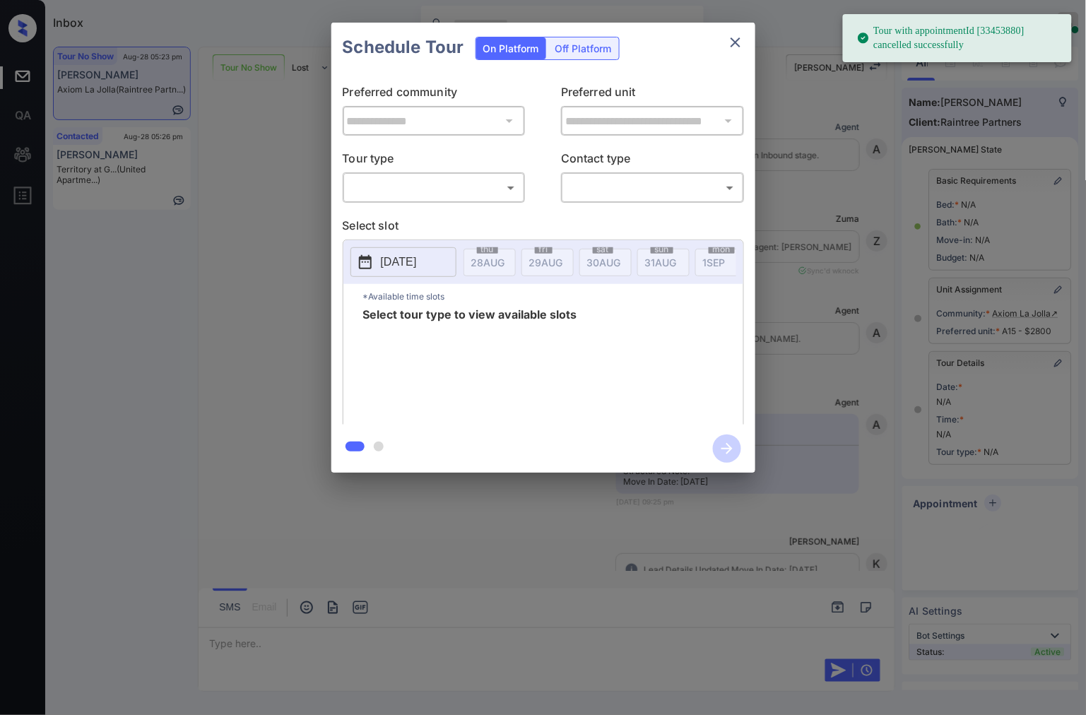
scroll to position [13748, 0]
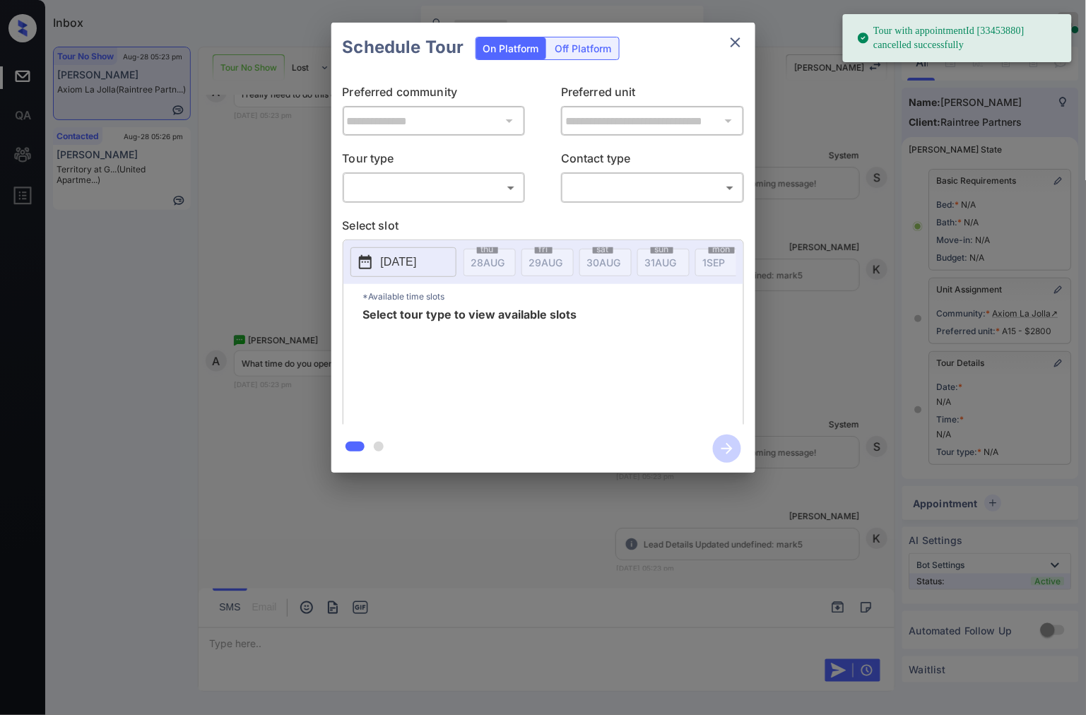
click at [401, 189] on body "Tour with appointmentId [33453880] cancelled successfully Inbox [PERSON_NAME] O…" at bounding box center [543, 357] width 1086 height 715
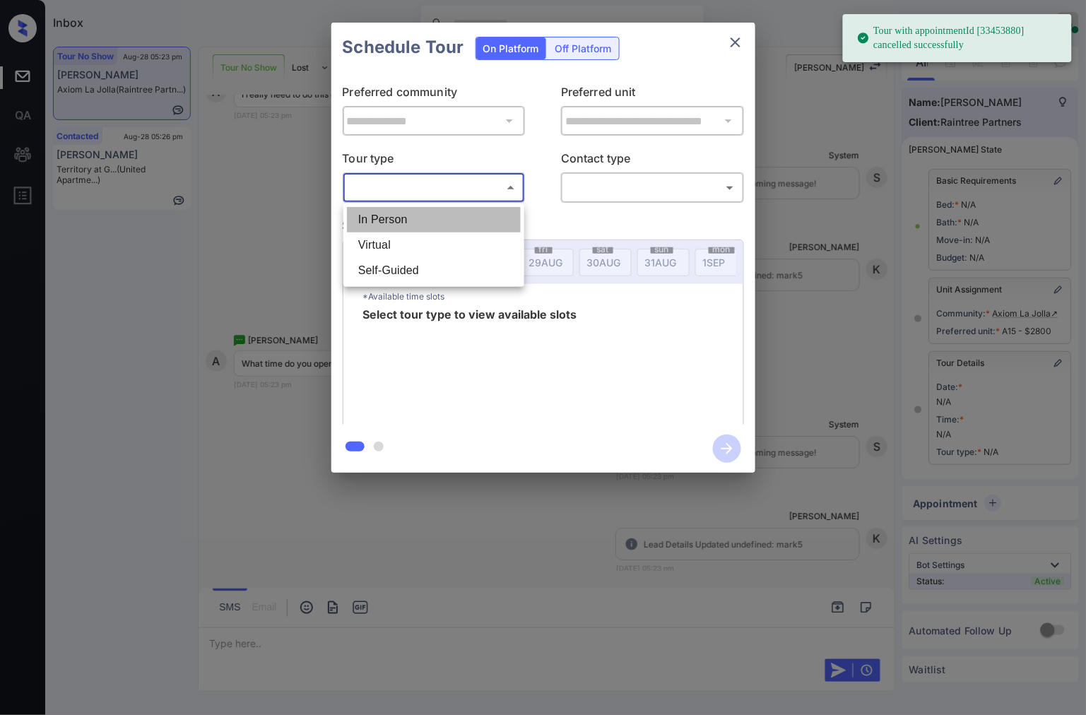
click at [442, 225] on li "In Person" at bounding box center [434, 219] width 174 height 25
type input "********"
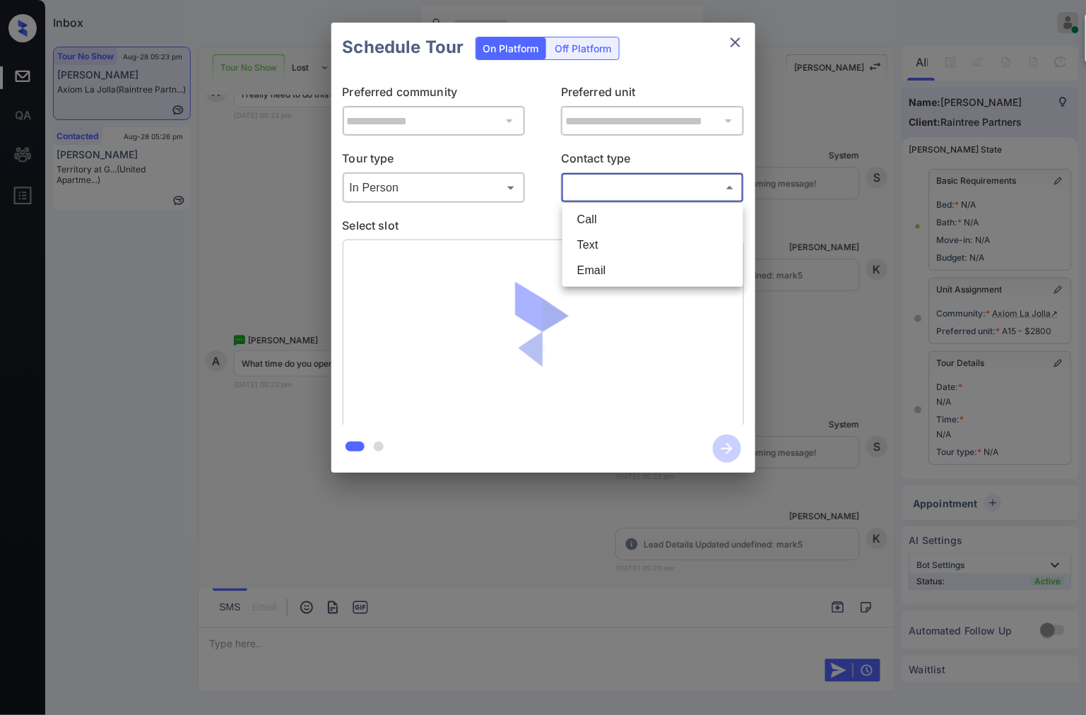
click at [575, 186] on body "Tour with appointmentId [33453880] cancelled successfully Inbox [PERSON_NAME] O…" at bounding box center [543, 357] width 1086 height 715
click at [600, 235] on li "Text" at bounding box center [653, 244] width 174 height 25
type input "****"
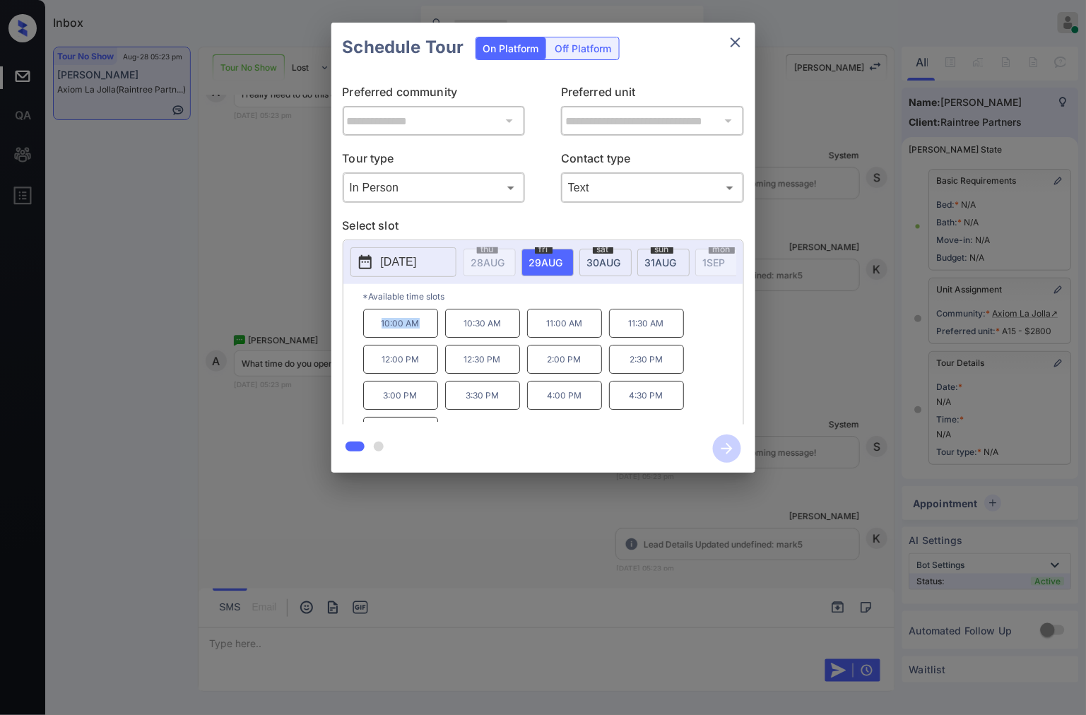
drag, startPoint x: 427, startPoint y: 333, endPoint x: 373, endPoint y: 331, distance: 54.5
click at [373, 331] on p "10:00 AM" at bounding box center [400, 323] width 75 height 29
copy p "10:00 AM"
click at [375, 639] on div at bounding box center [543, 357] width 1086 height 715
